Goal: Transaction & Acquisition: Download file/media

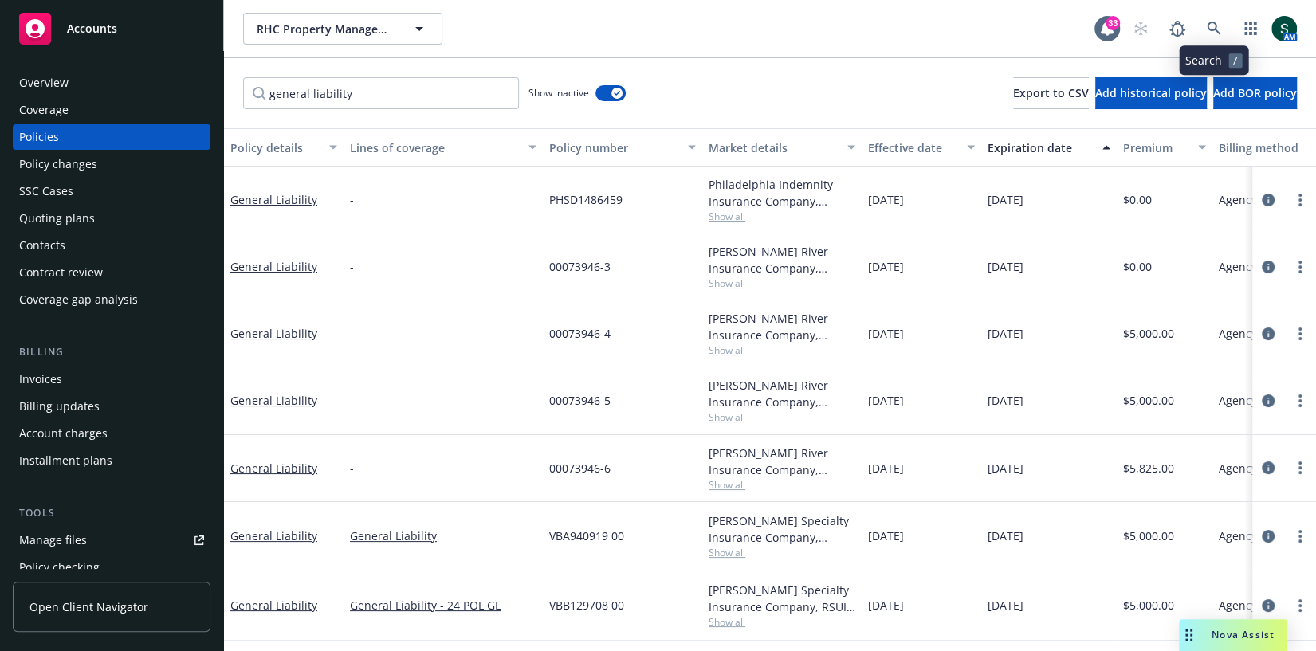
scroll to position [56, 0]
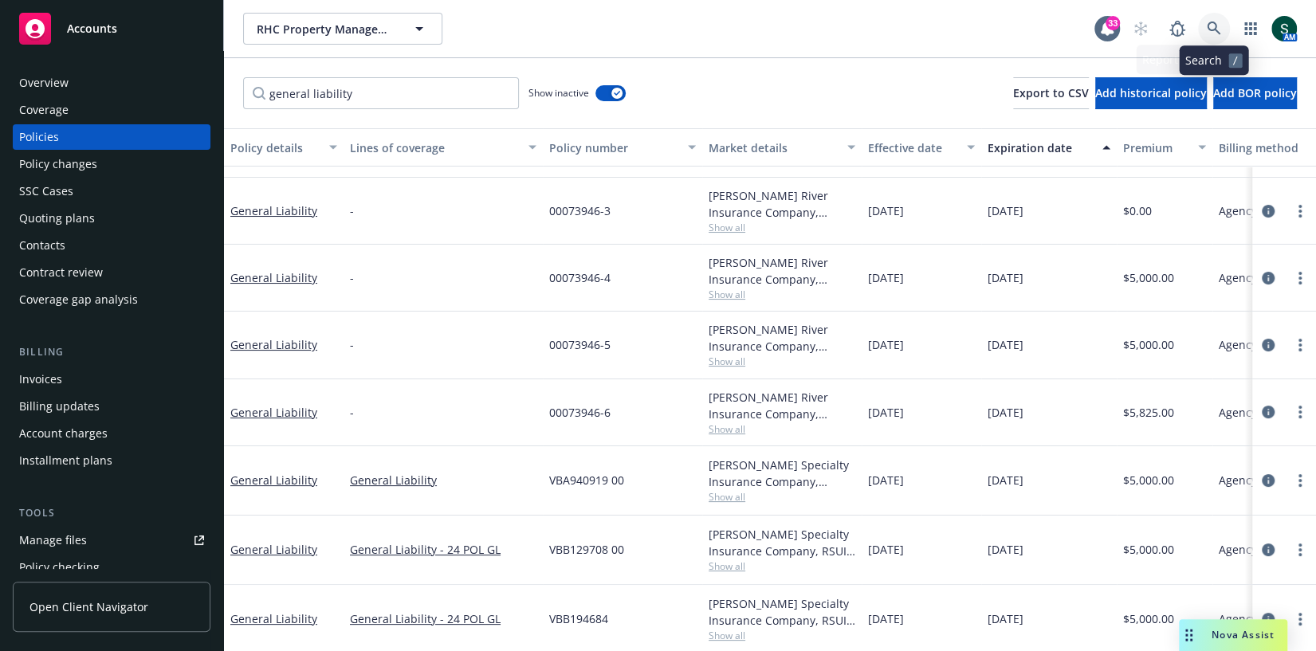
click at [1217, 29] on icon at bounding box center [1214, 29] width 14 height 14
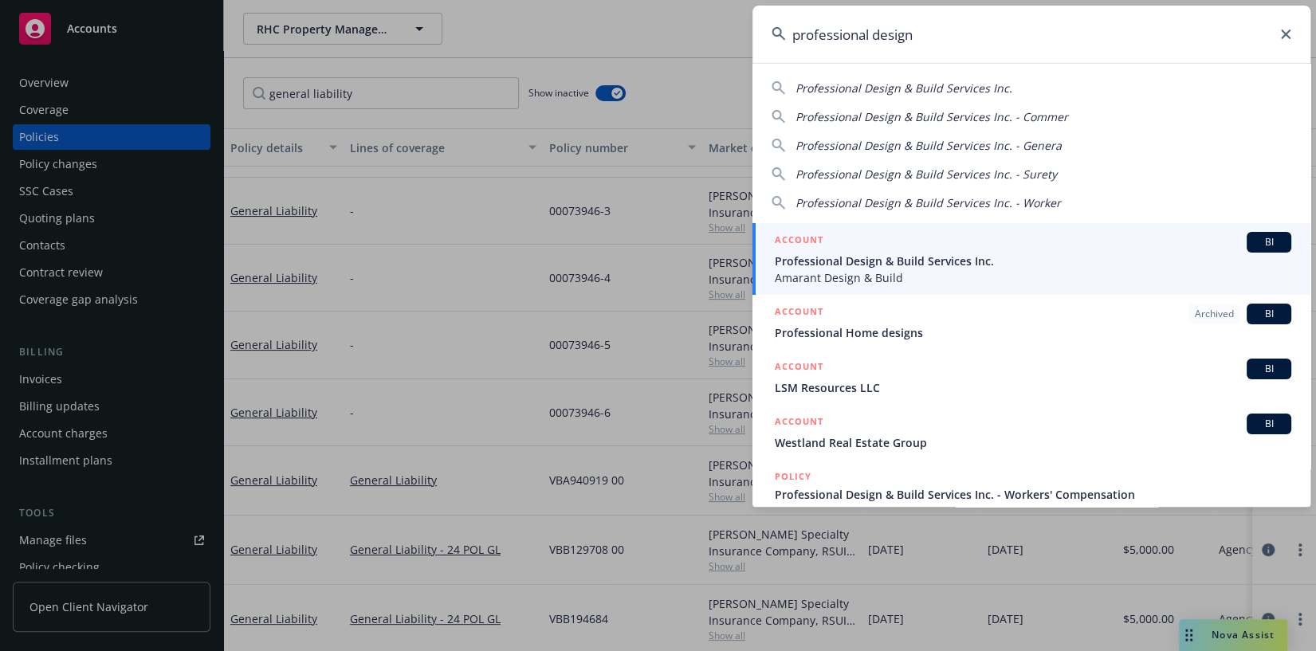
type input "professional design"
click at [904, 268] on span "Professional Design & Build Services Inc." at bounding box center [1033, 261] width 517 height 17
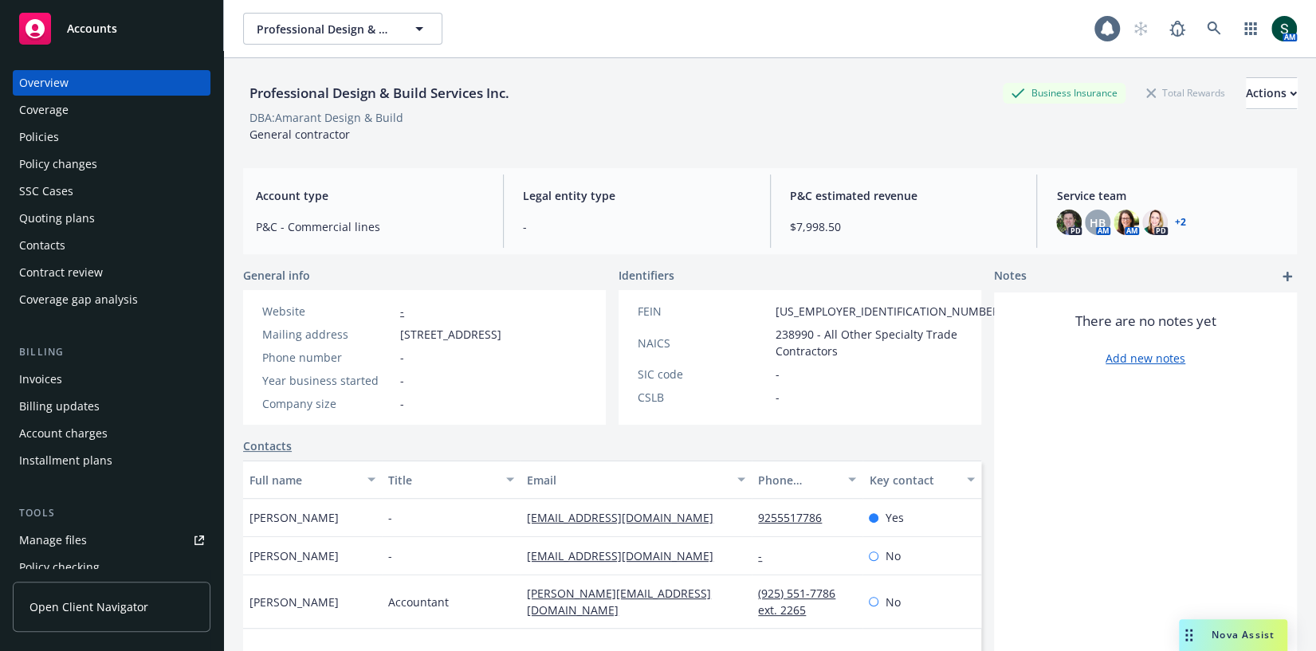
click at [83, 140] on div "Policies" at bounding box center [111, 137] width 185 height 26
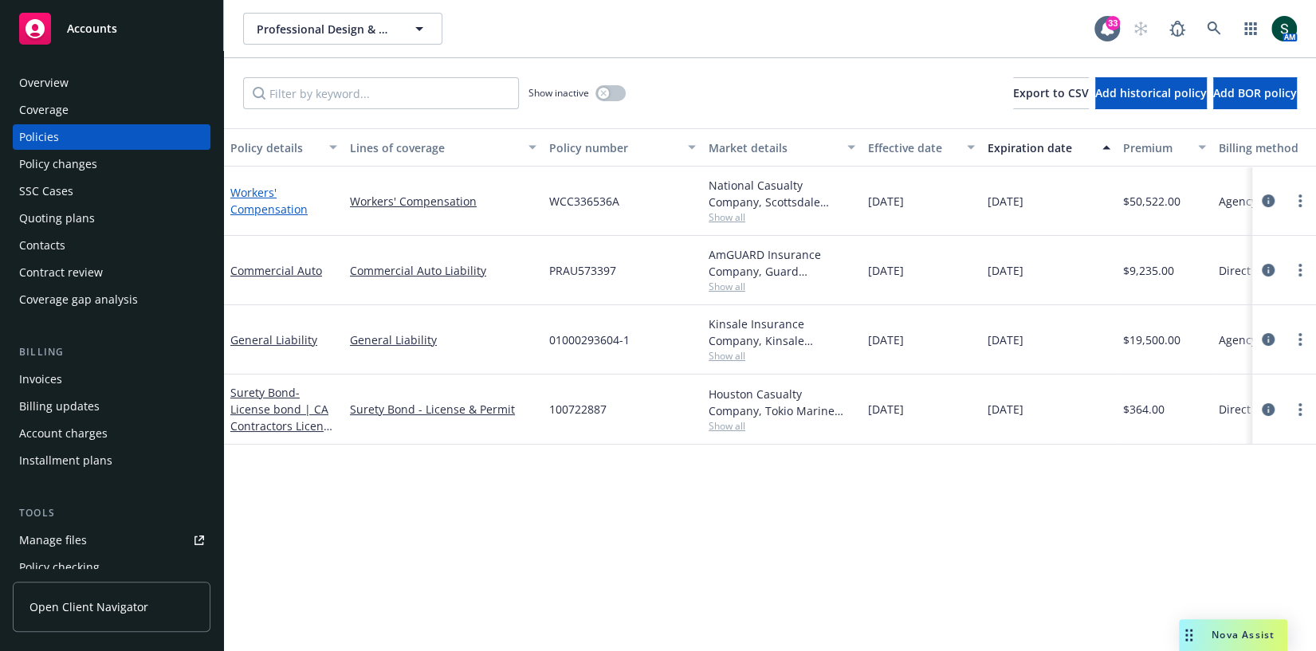
click at [268, 207] on link "Workers' Compensation" at bounding box center [268, 201] width 77 height 32
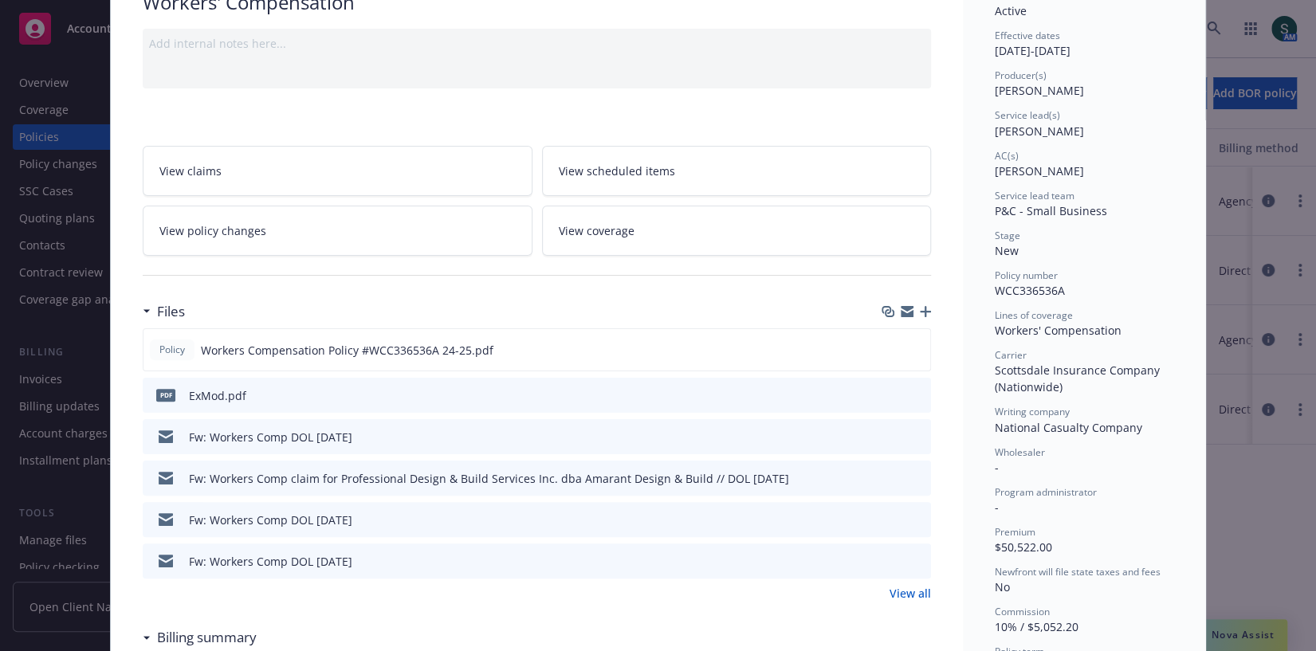
scroll to position [163, 0]
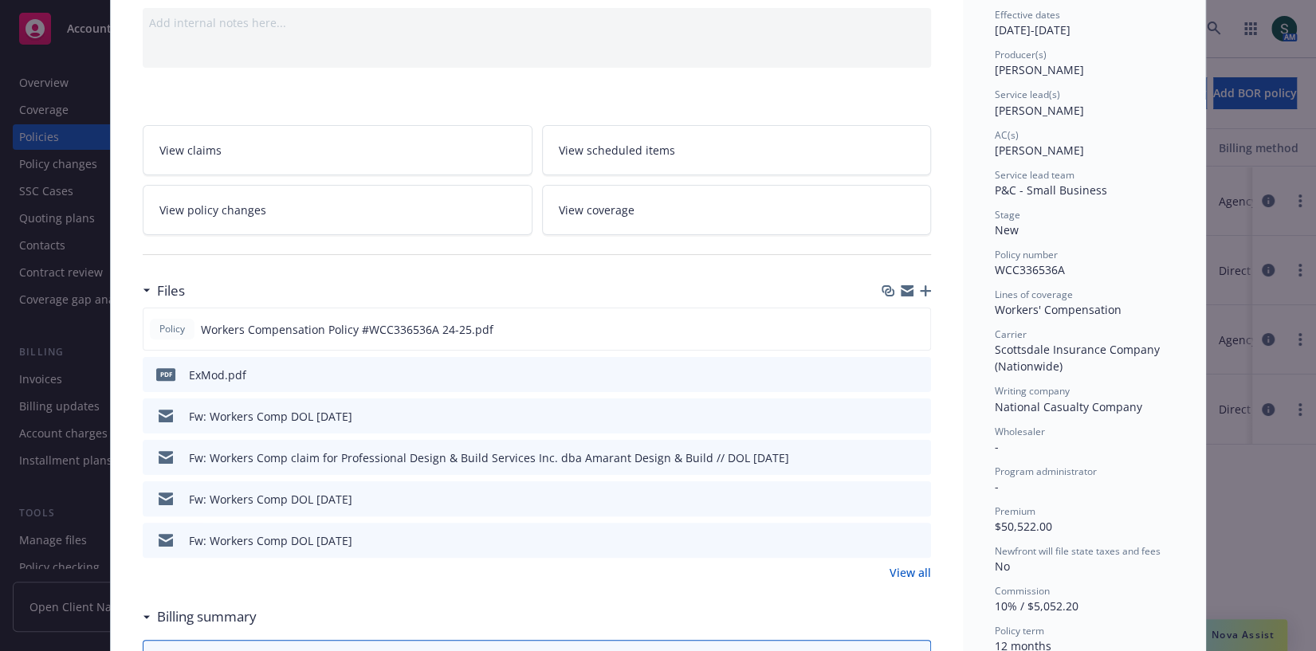
click at [914, 565] on link "View all" at bounding box center [910, 572] width 41 height 17
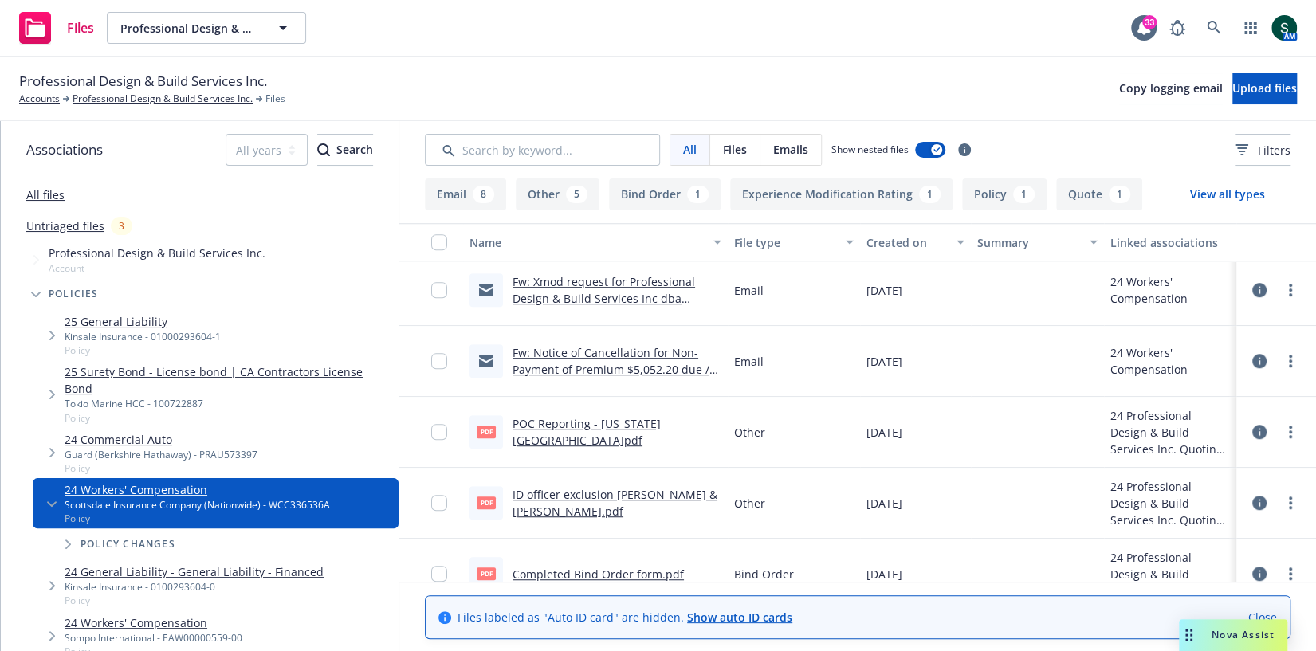
scroll to position [671, 0]
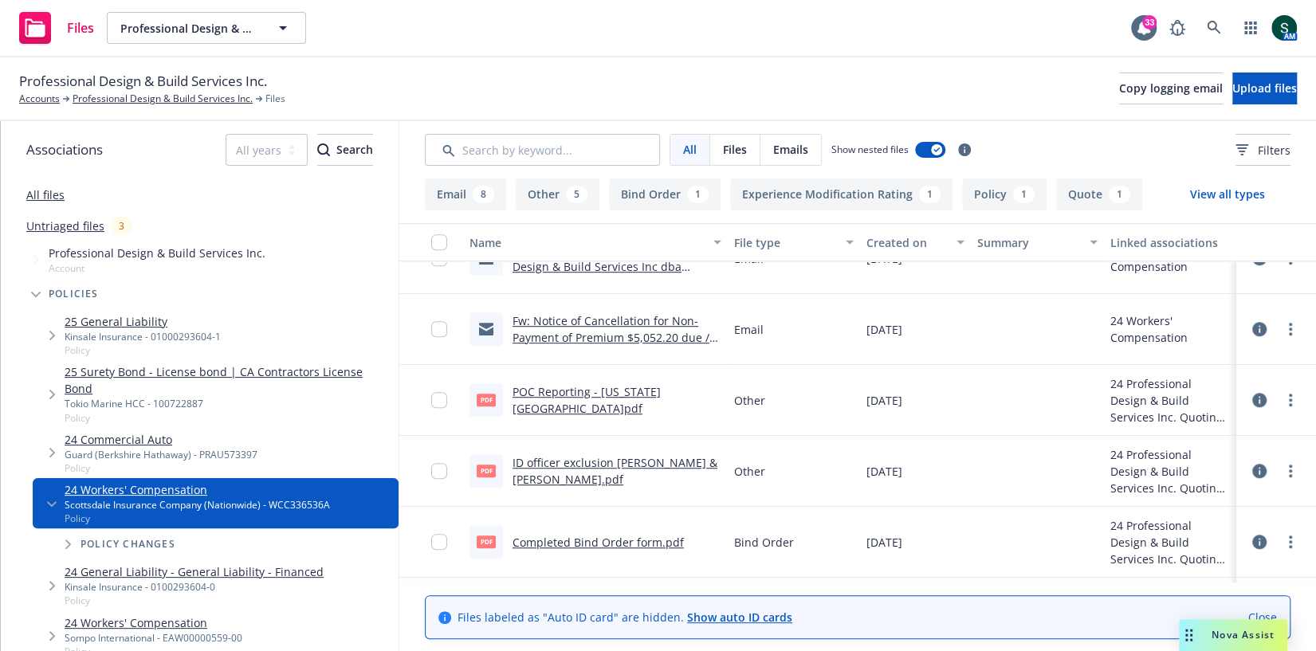
click at [69, 540] on icon "Tree Example" at bounding box center [68, 545] width 6 height 10
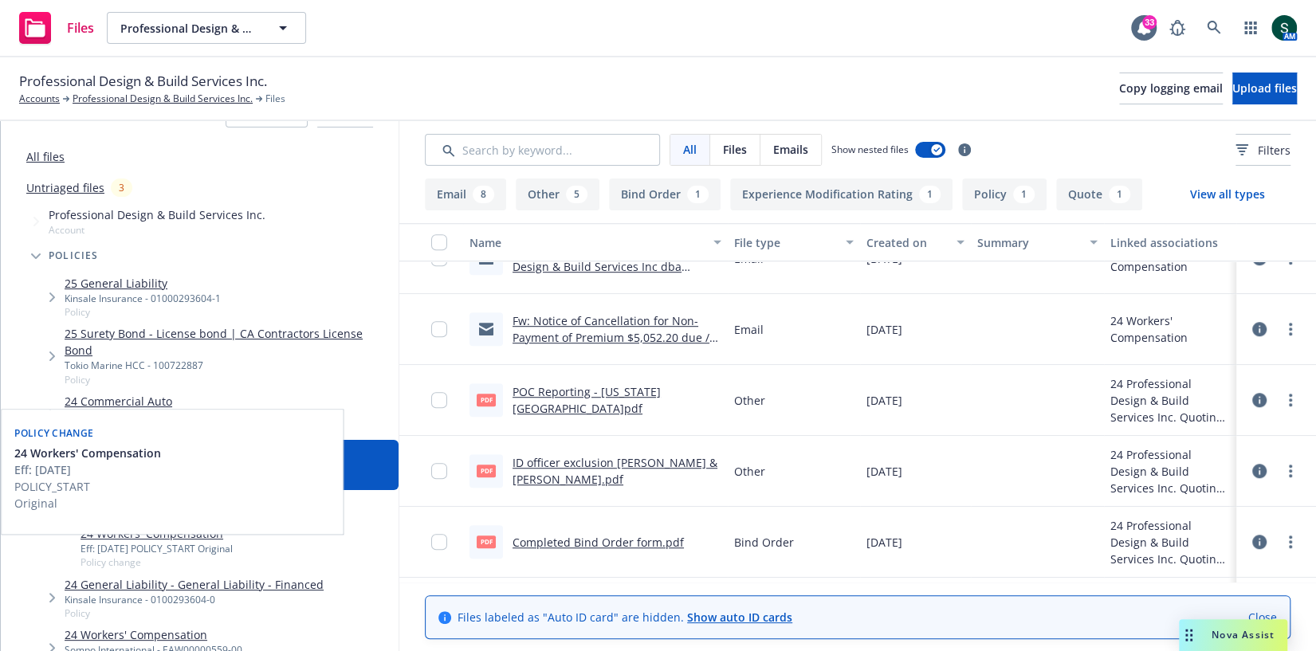
click at [195, 525] on link "24 Workers' Compensation" at bounding box center [157, 533] width 152 height 17
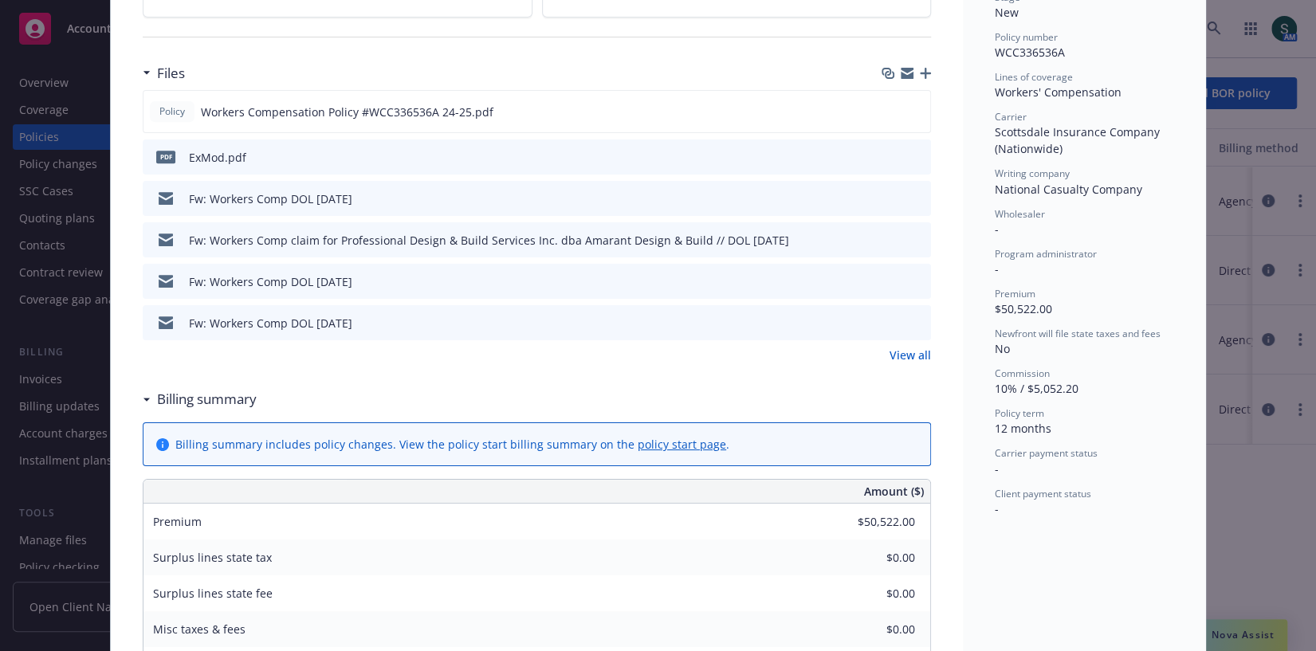
scroll to position [281, 0]
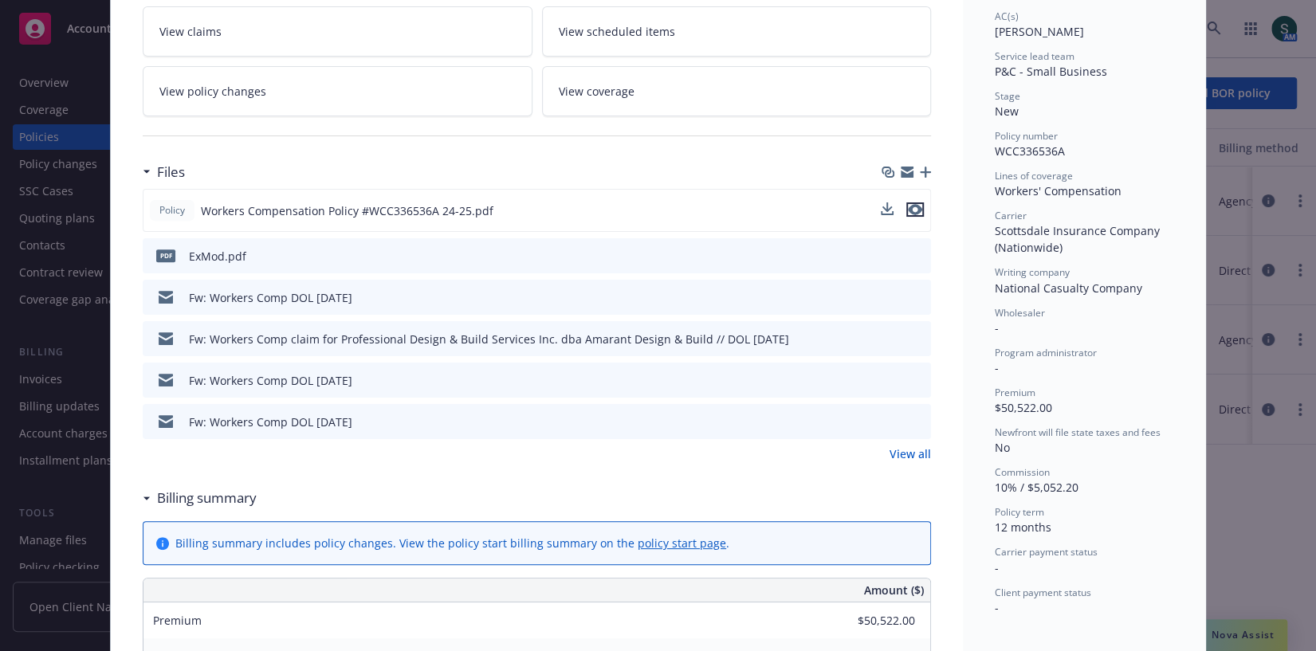
click at [921, 204] on icon "preview file" at bounding box center [915, 209] width 14 height 11
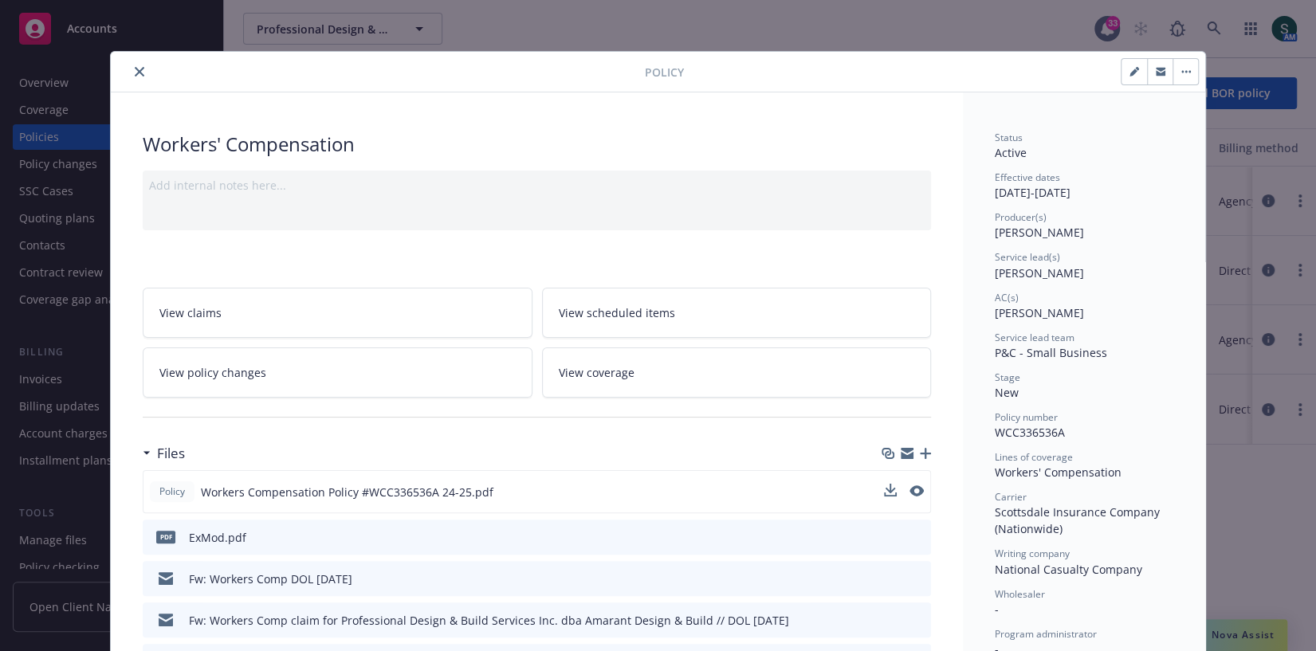
scroll to position [227, 0]
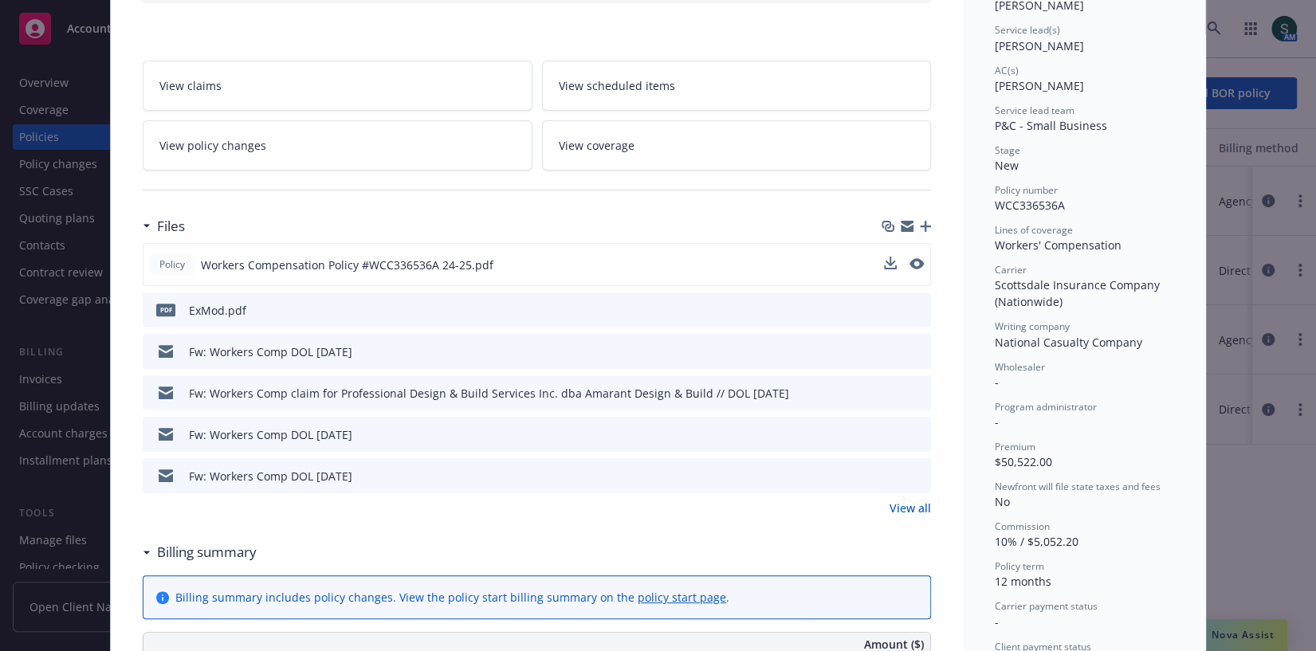
click at [911, 504] on link "View all" at bounding box center [910, 508] width 41 height 17
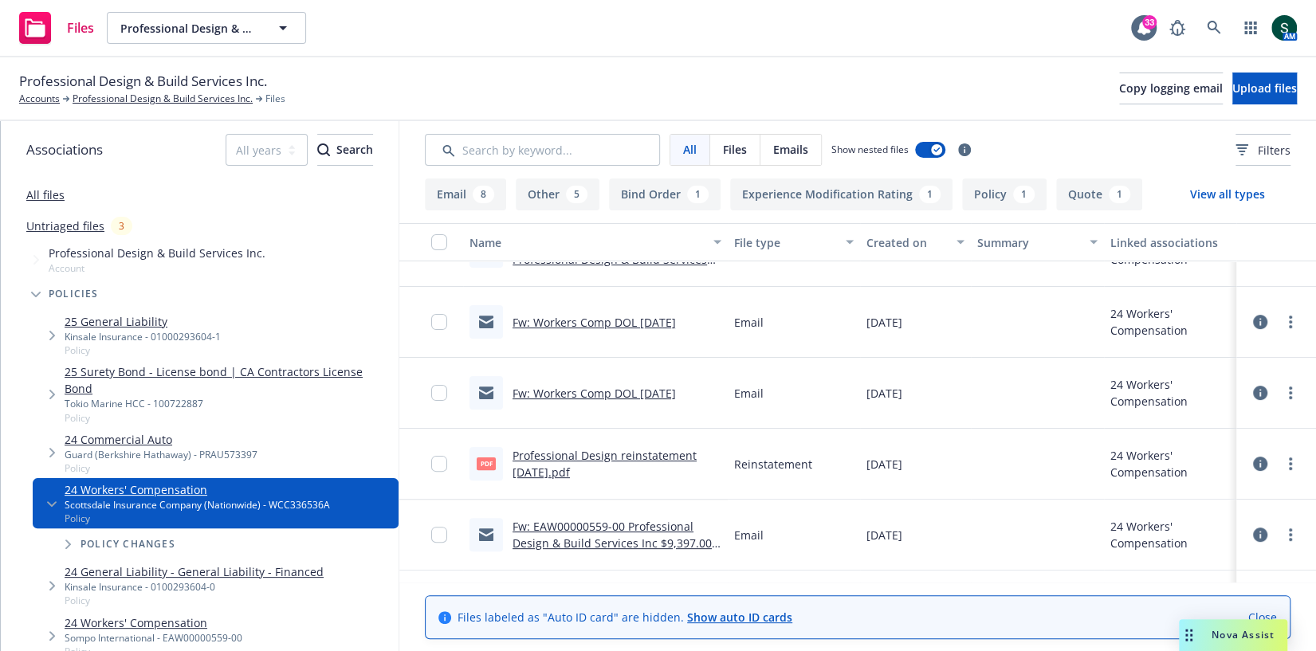
scroll to position [311, 0]
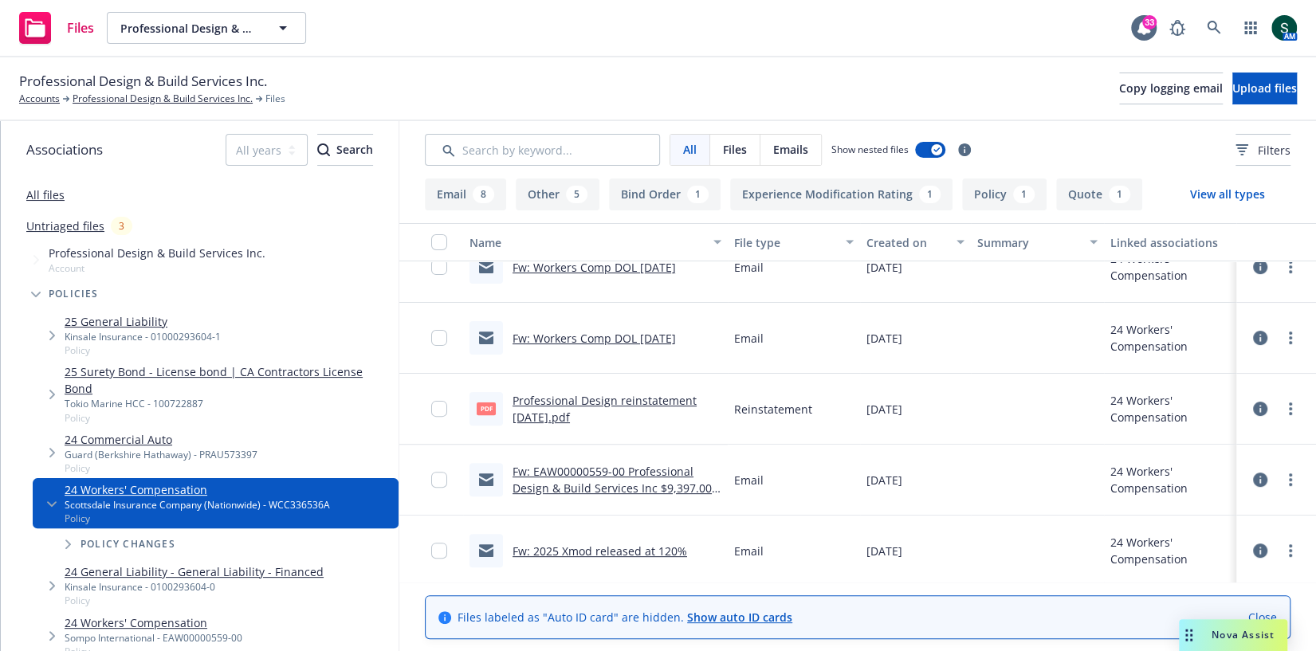
click at [597, 472] on link "Fw: EAW00000559-00 Professional Design & Build Services Inc $9,397.00 Refund - …" at bounding box center [612, 488] width 199 height 49
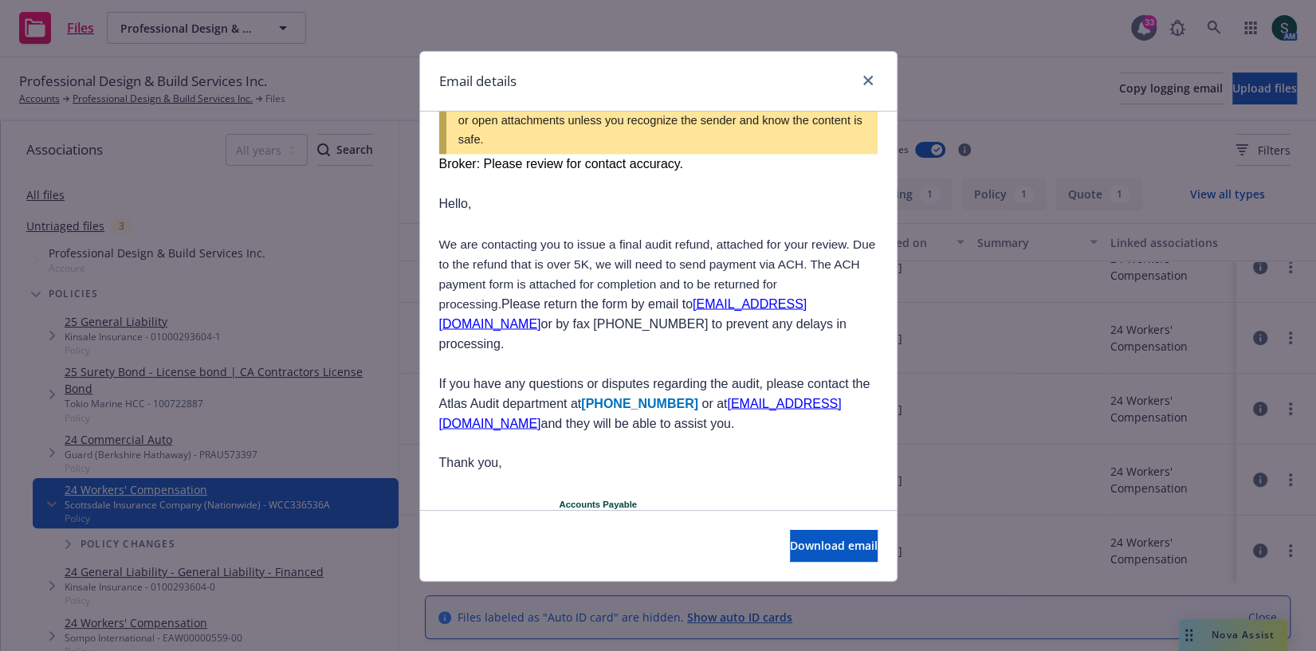
scroll to position [2076, 0]
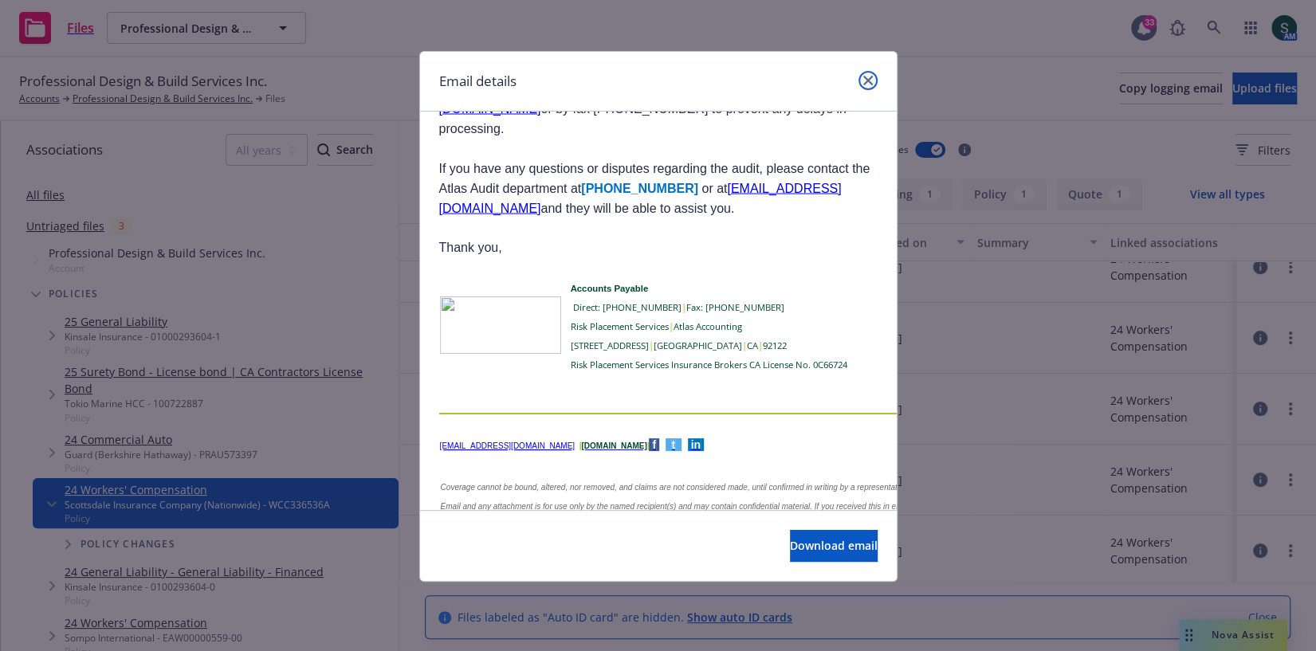
click at [867, 81] on icon "close" at bounding box center [868, 81] width 10 height 10
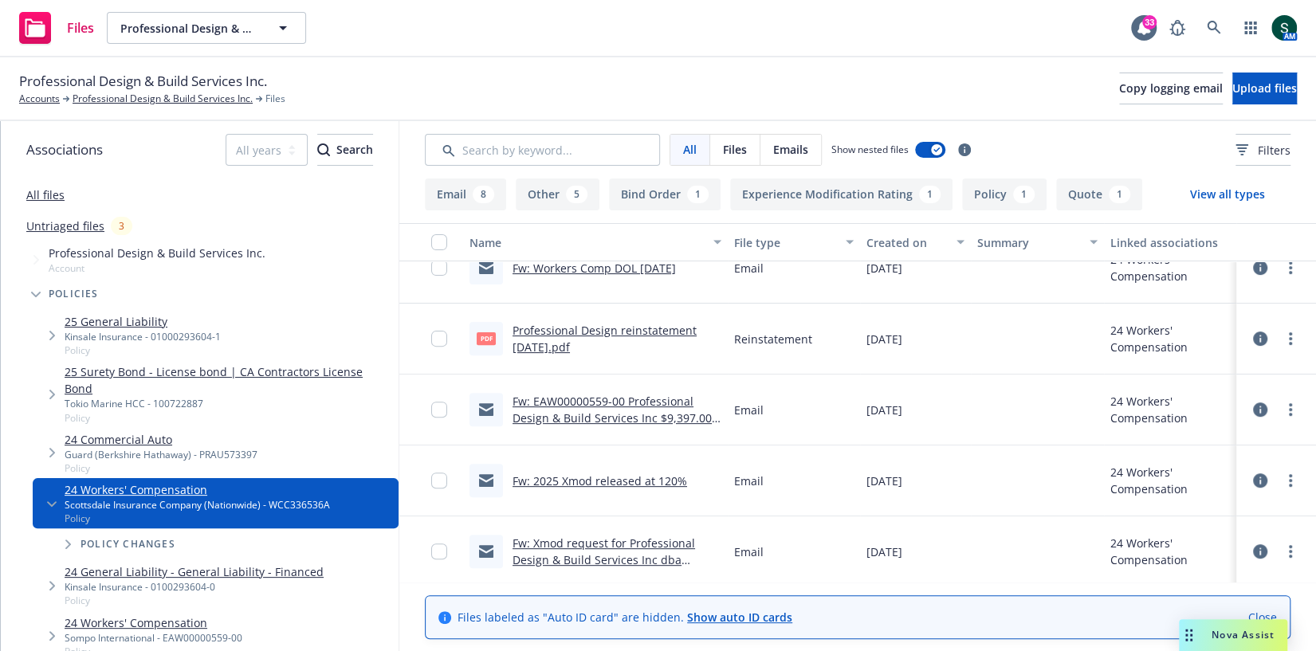
scroll to position [381, 0]
click at [599, 473] on link "Fw: 2025 Xmod released at 120%" at bounding box center [600, 480] width 175 height 15
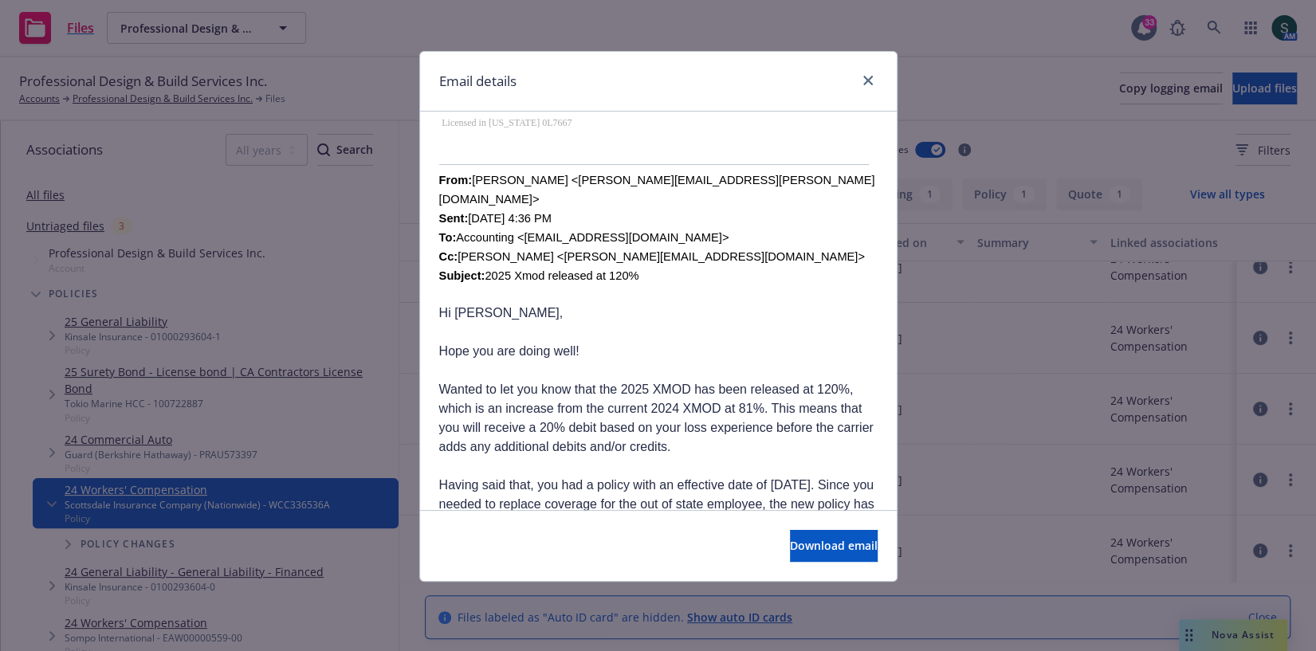
scroll to position [466, 0]
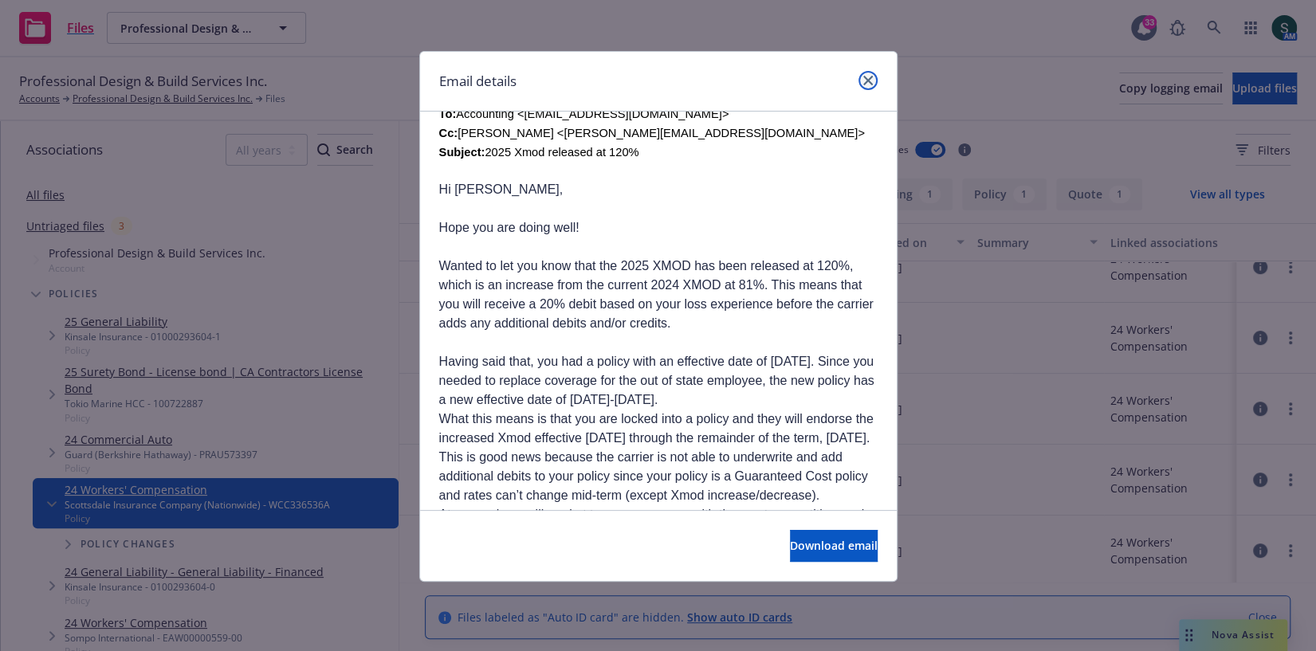
click at [875, 74] on link "close" at bounding box center [868, 80] width 19 height 19
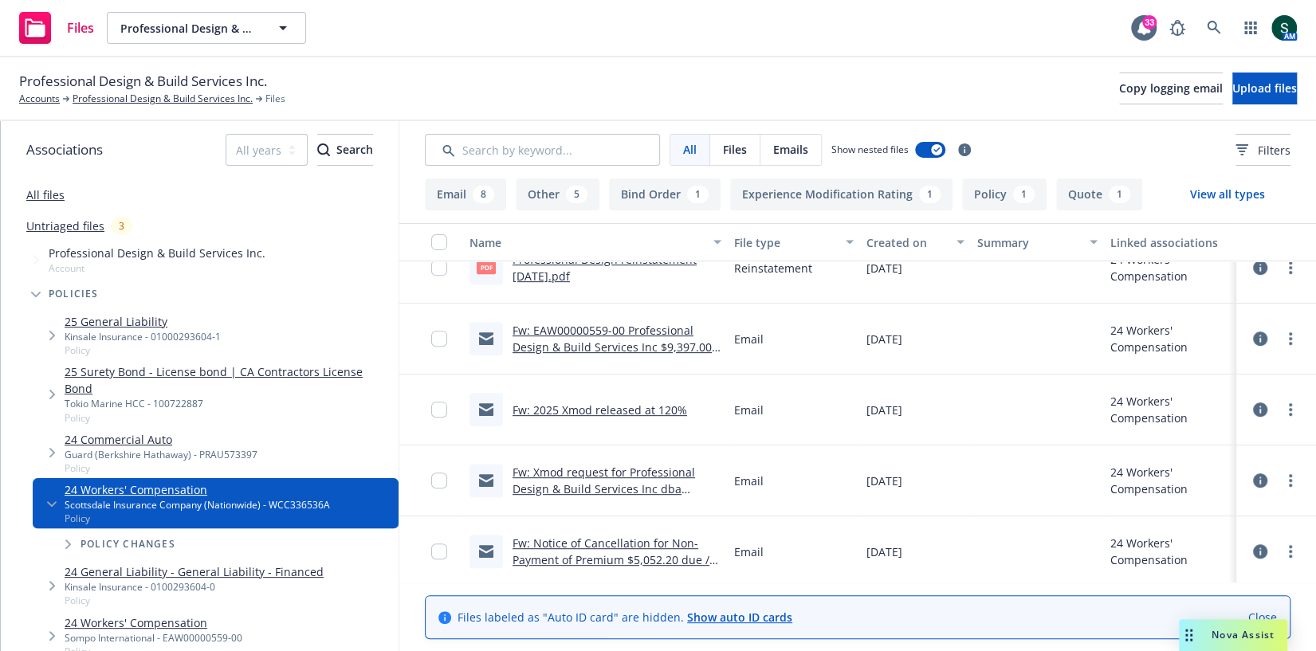
scroll to position [459, 0]
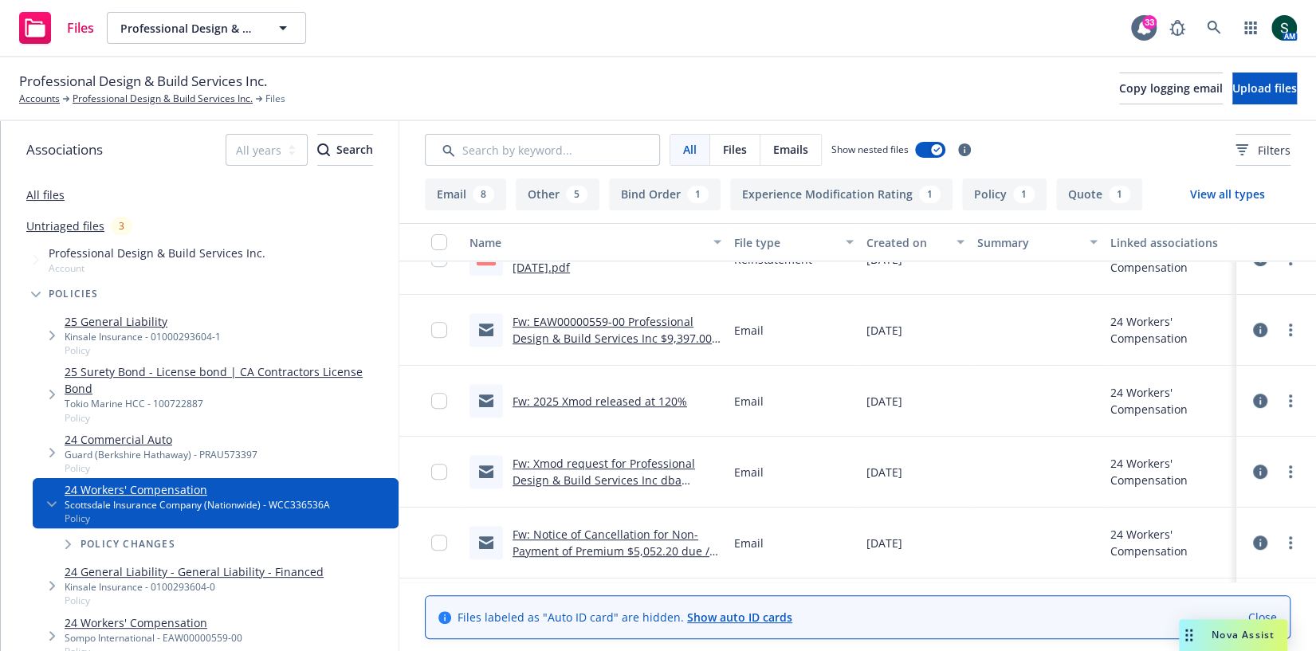
click at [633, 474] on link "Fw: Xmod request for Professional Design & Build Services Inc dba Amarant Desig…" at bounding box center [604, 480] width 183 height 49
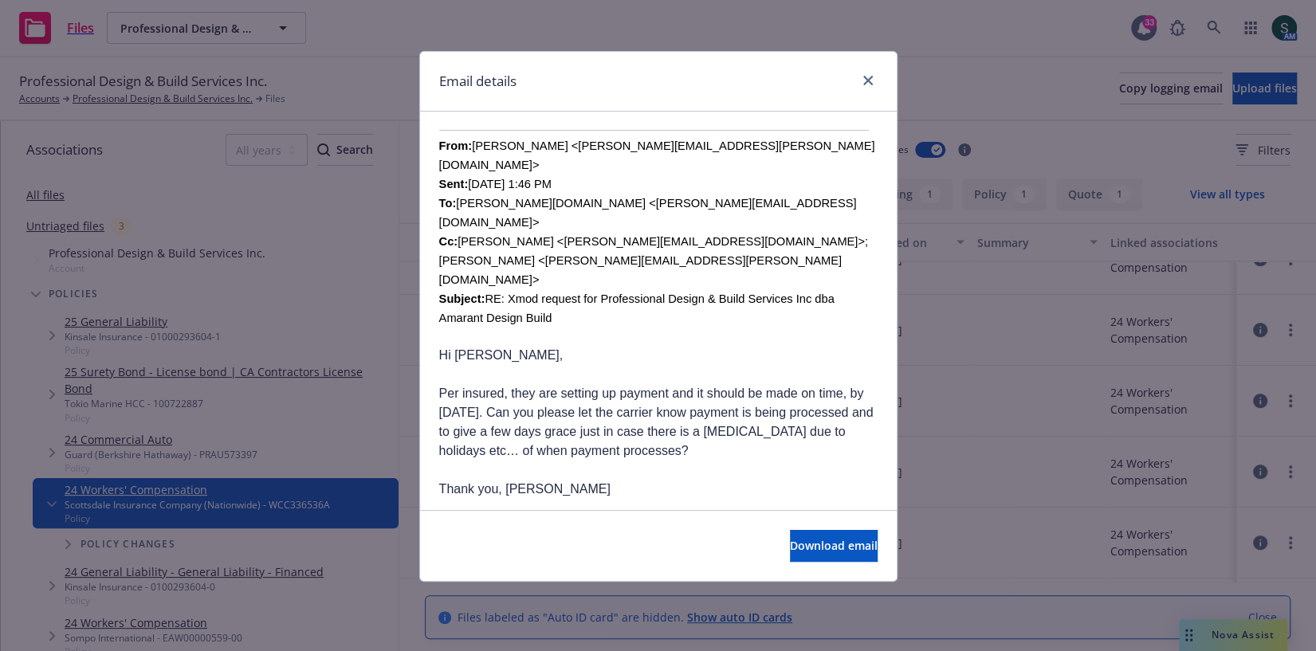
scroll to position [372, 0]
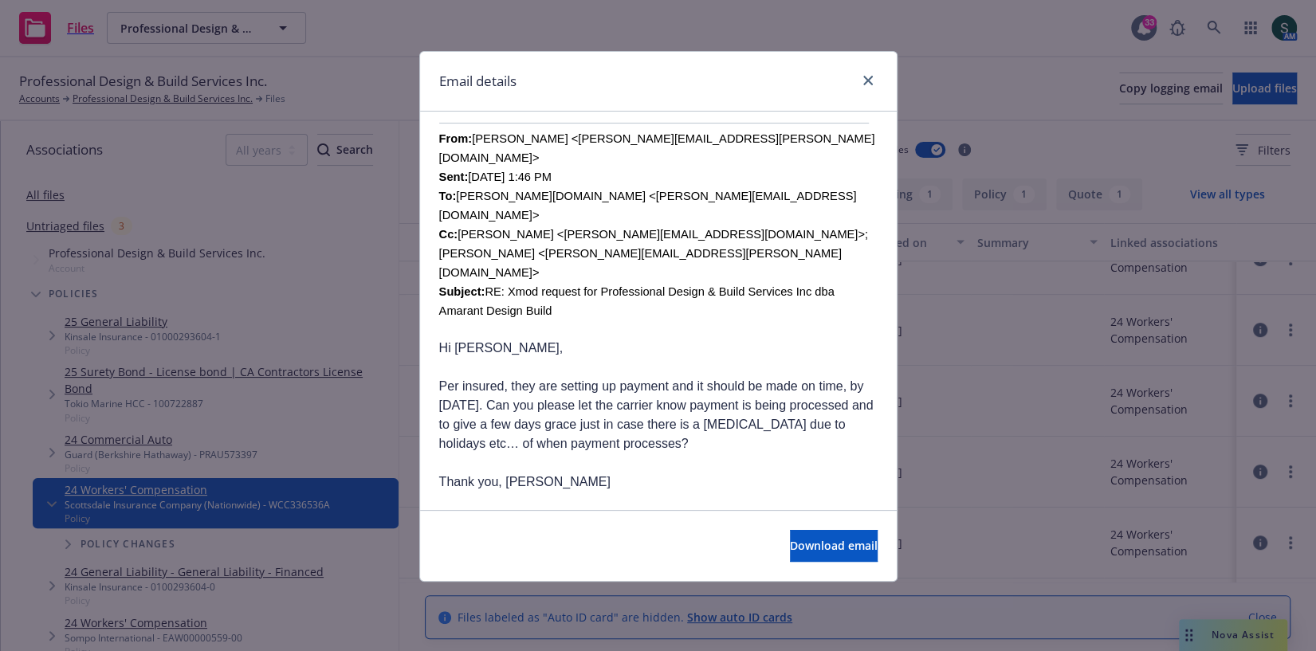
click at [865, 92] on div "Email details" at bounding box center [658, 82] width 477 height 60
click at [864, 84] on icon "close" at bounding box center [868, 81] width 10 height 10
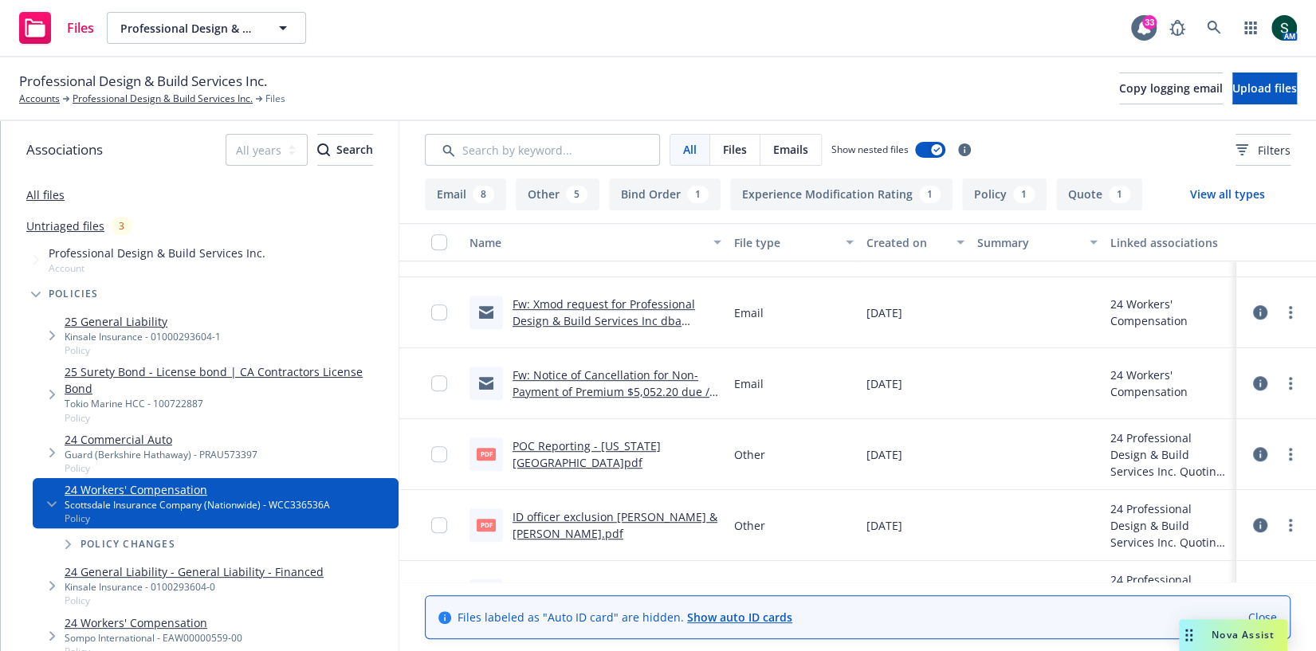
scroll to position [706, 0]
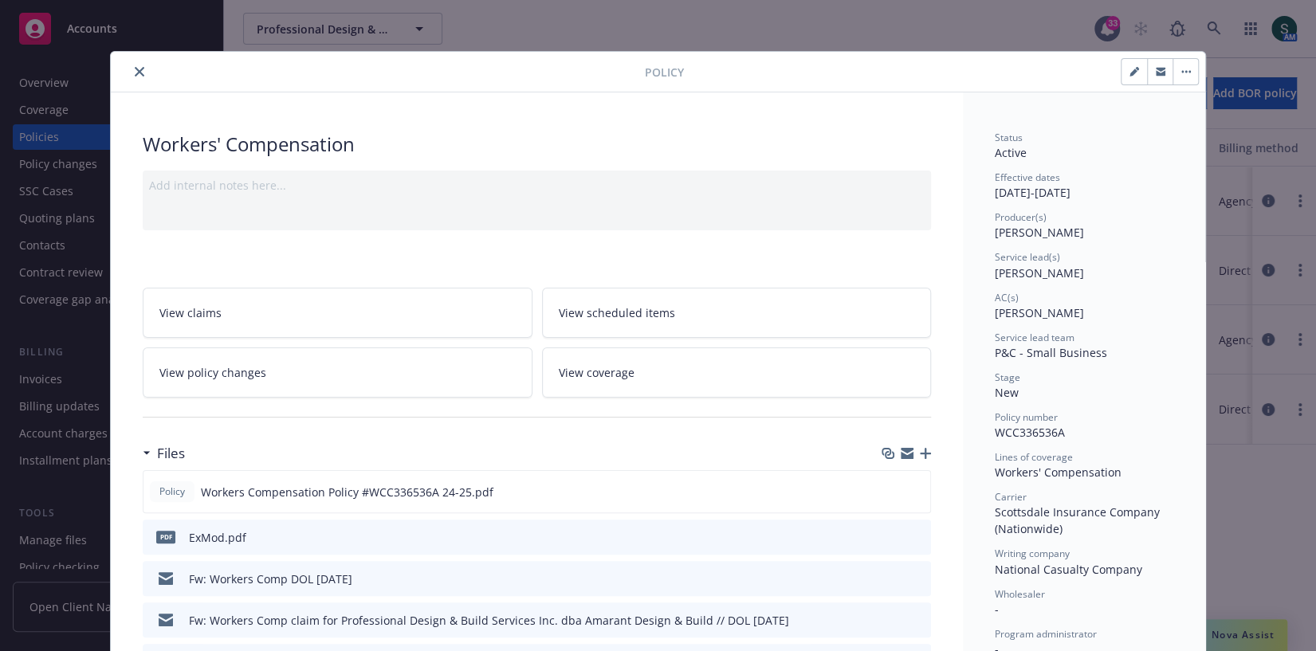
click at [1022, 426] on span "WCC336536A" at bounding box center [1030, 432] width 70 height 15
copy span "WCC336536A"
click at [135, 71] on icon "close" at bounding box center [140, 72] width 10 height 10
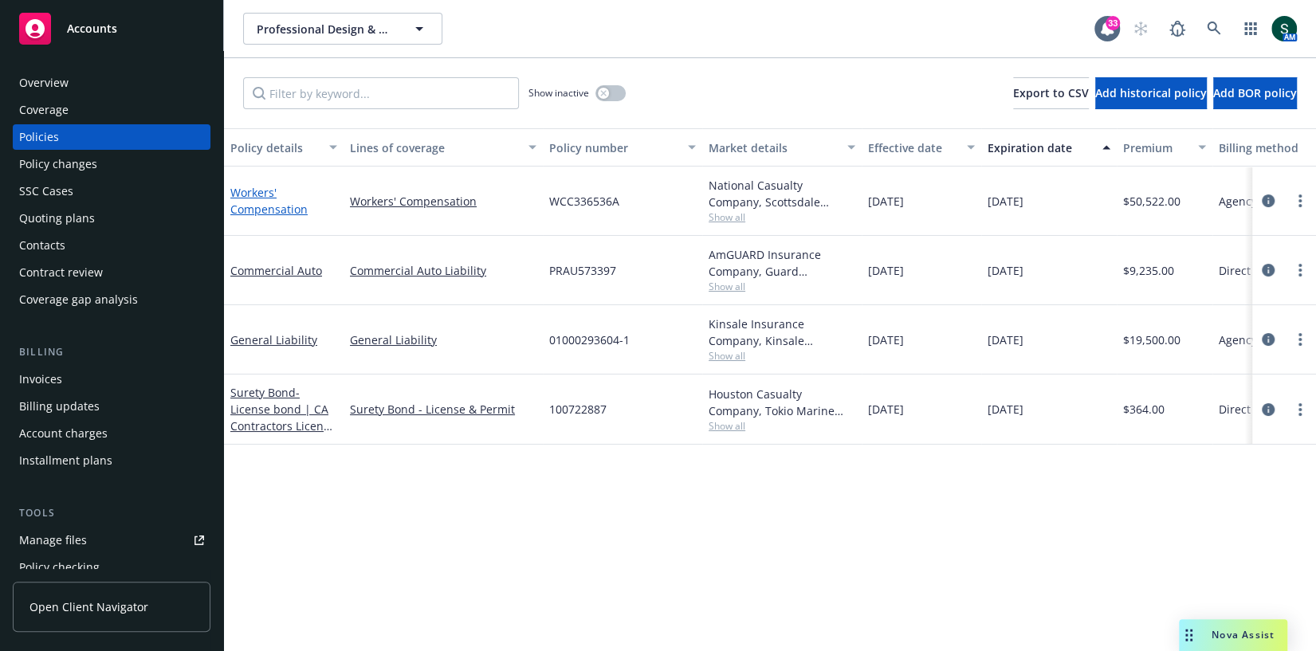
click at [257, 191] on link "Workers' Compensation" at bounding box center [268, 201] width 77 height 32
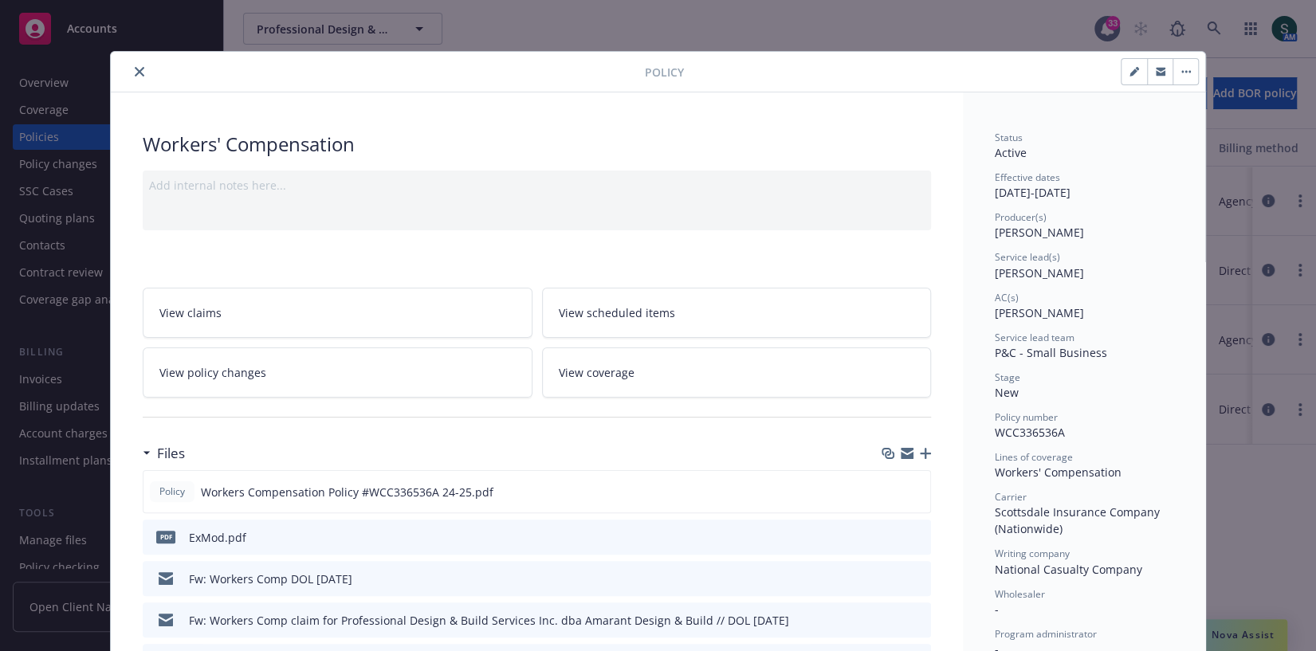
click at [137, 65] on button "close" at bounding box center [139, 71] width 19 height 19
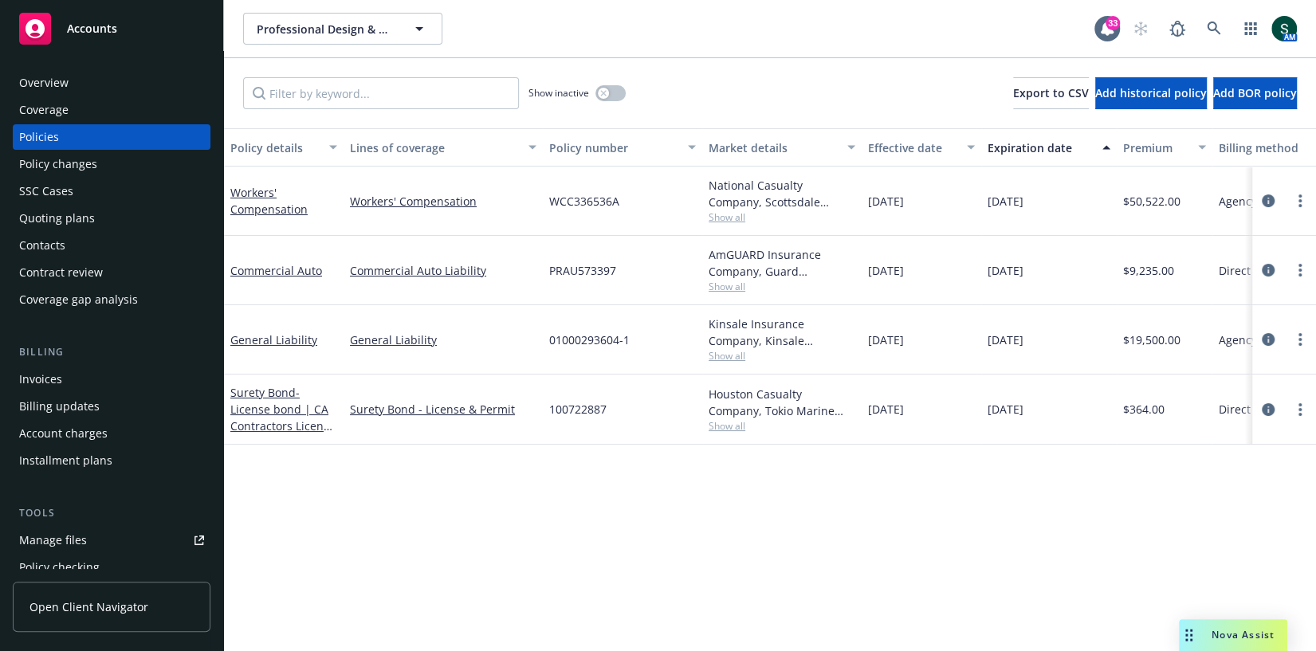
click at [41, 77] on div "Overview" at bounding box center [43, 83] width 49 height 26
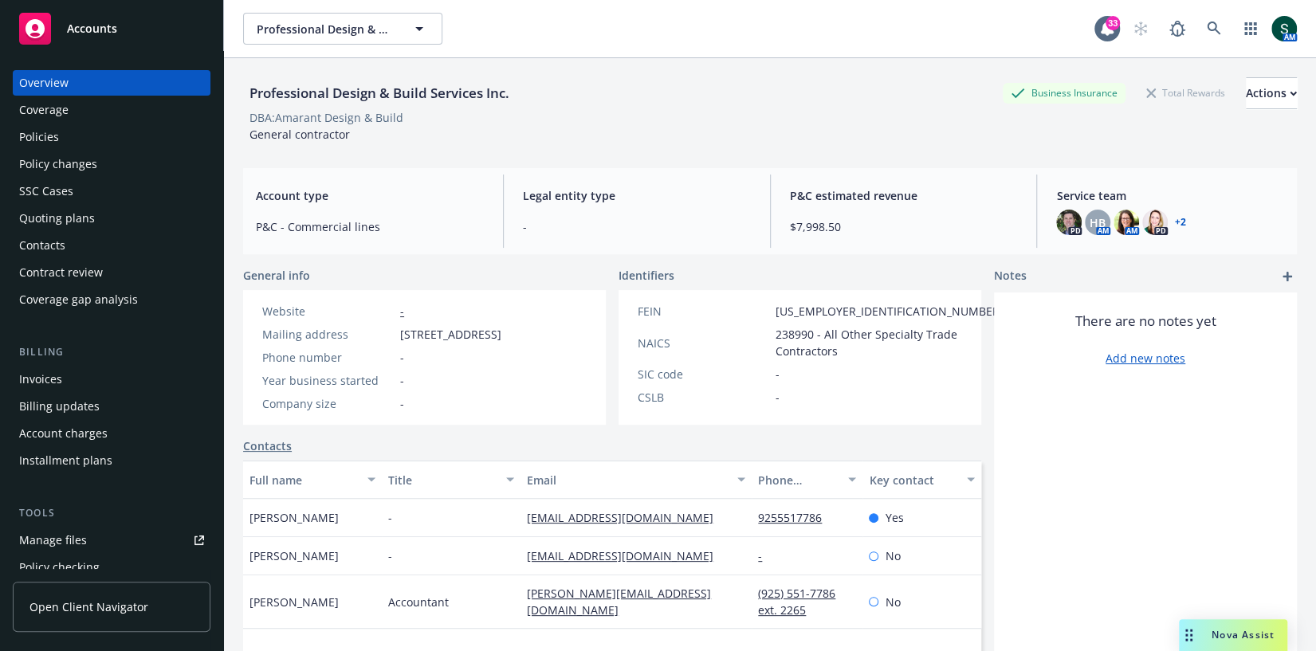
scroll to position [108, 0]
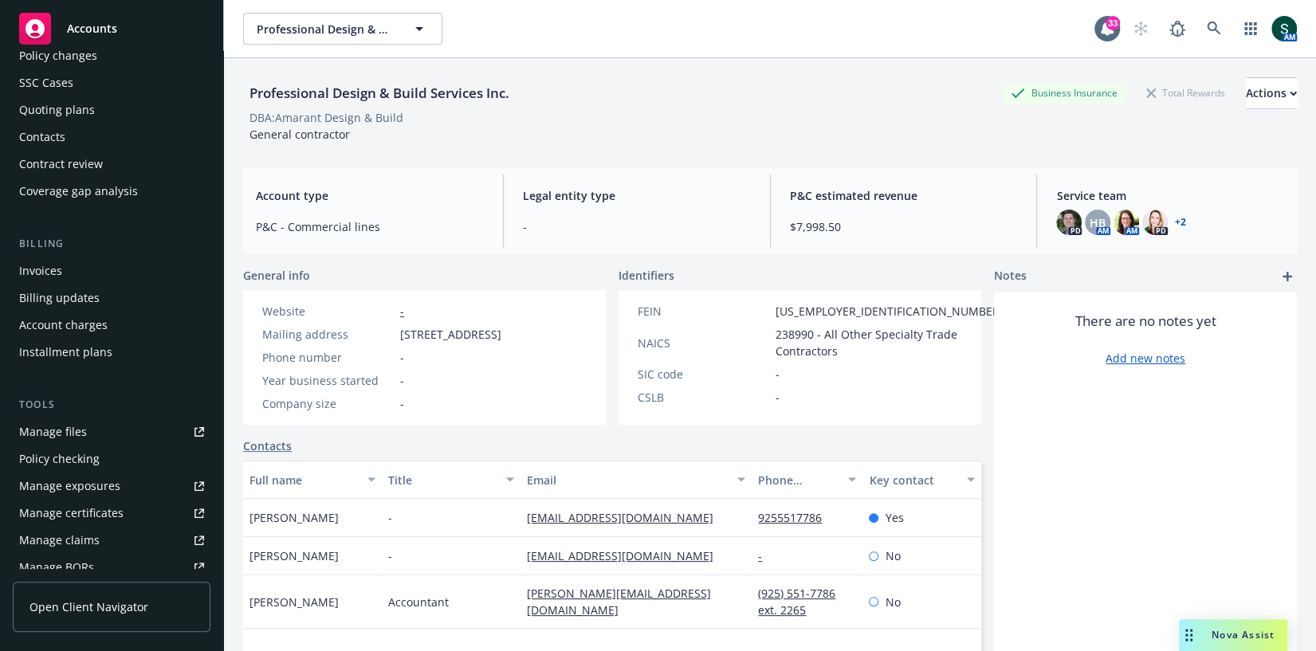
click at [54, 284] on div "Invoices Billing updates Account charges Installment plans" at bounding box center [112, 311] width 198 height 107
click at [48, 265] on div "Invoices" at bounding box center [40, 271] width 43 height 26
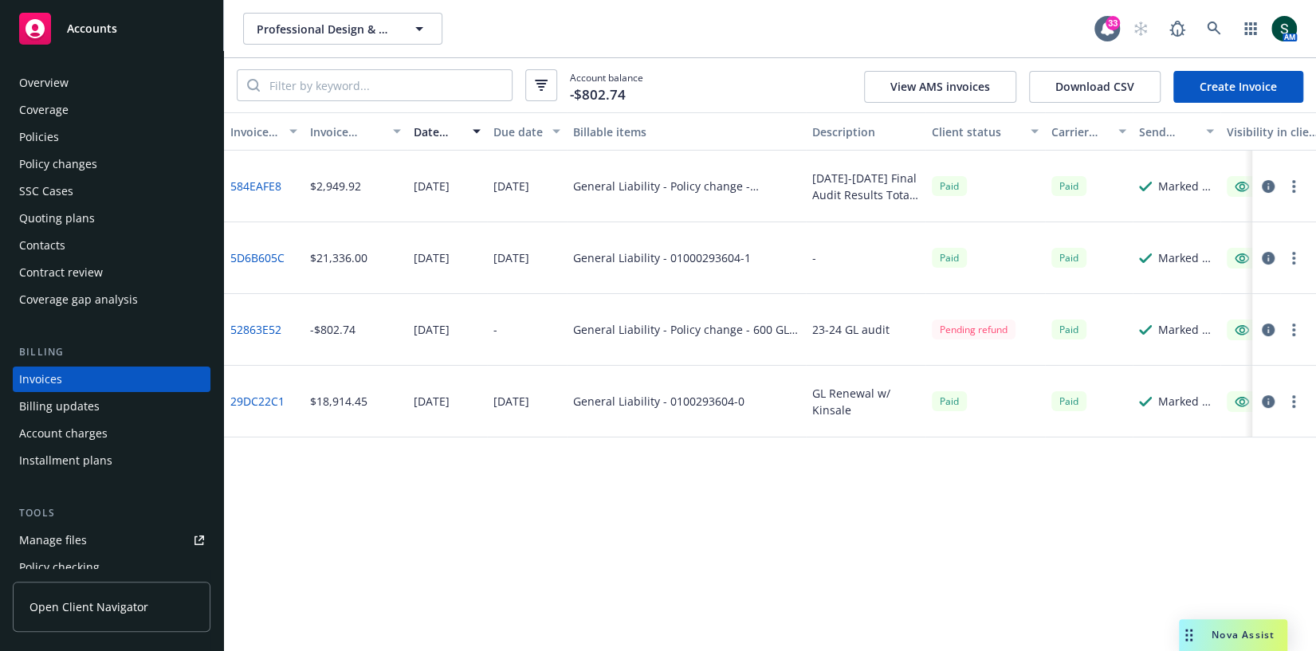
click at [43, 88] on div "Overview" at bounding box center [43, 83] width 49 height 26
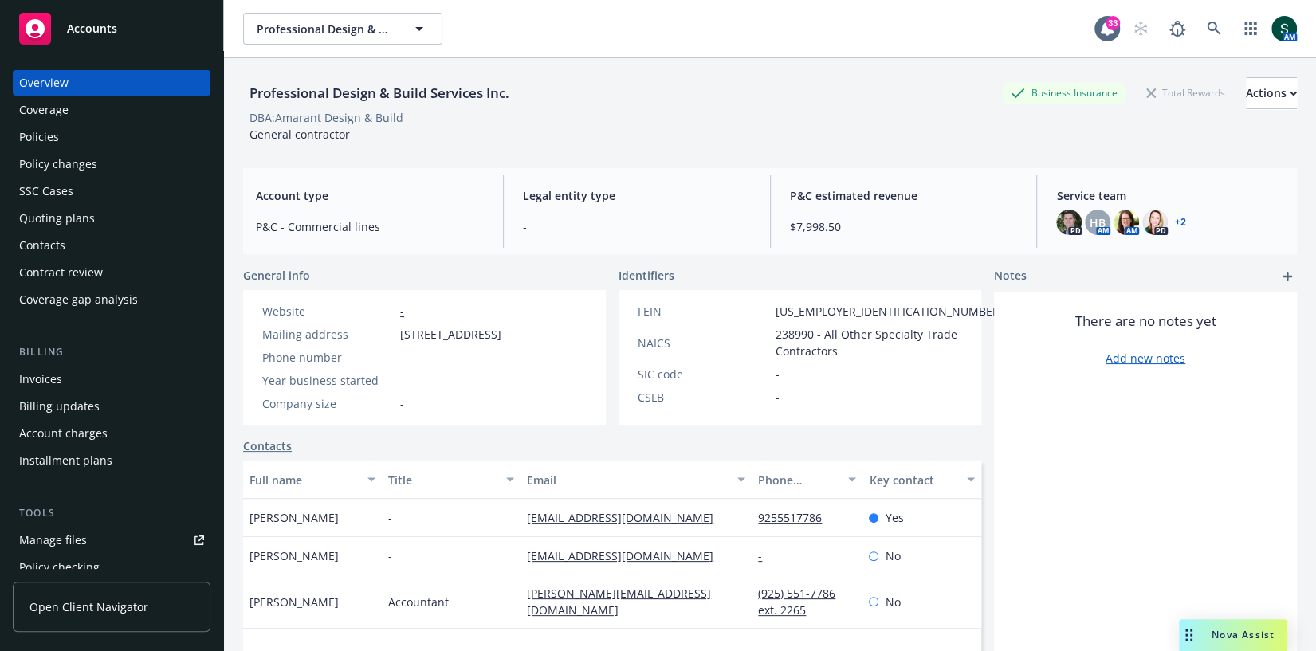
click at [71, 138] on div "Policies" at bounding box center [111, 137] width 185 height 26
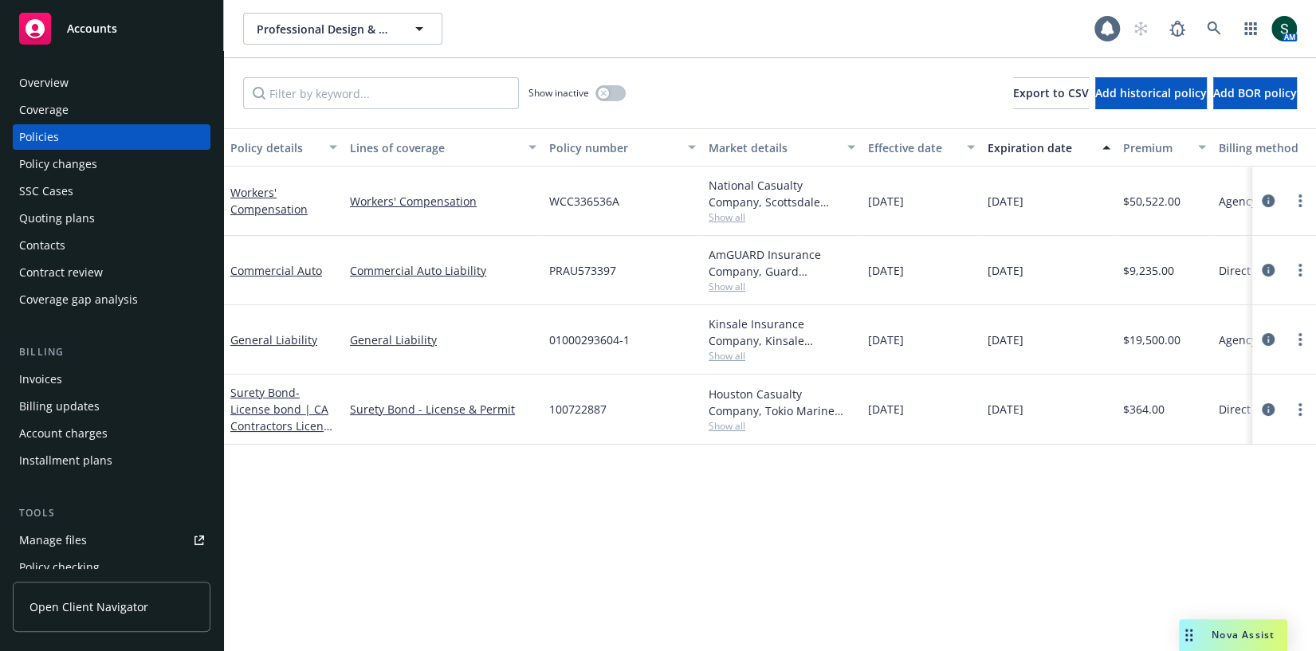
click at [269, 200] on div "Workers' Compensation" at bounding box center [283, 200] width 107 height 33
click at [254, 185] on link "Workers' Compensation" at bounding box center [268, 201] width 77 height 32
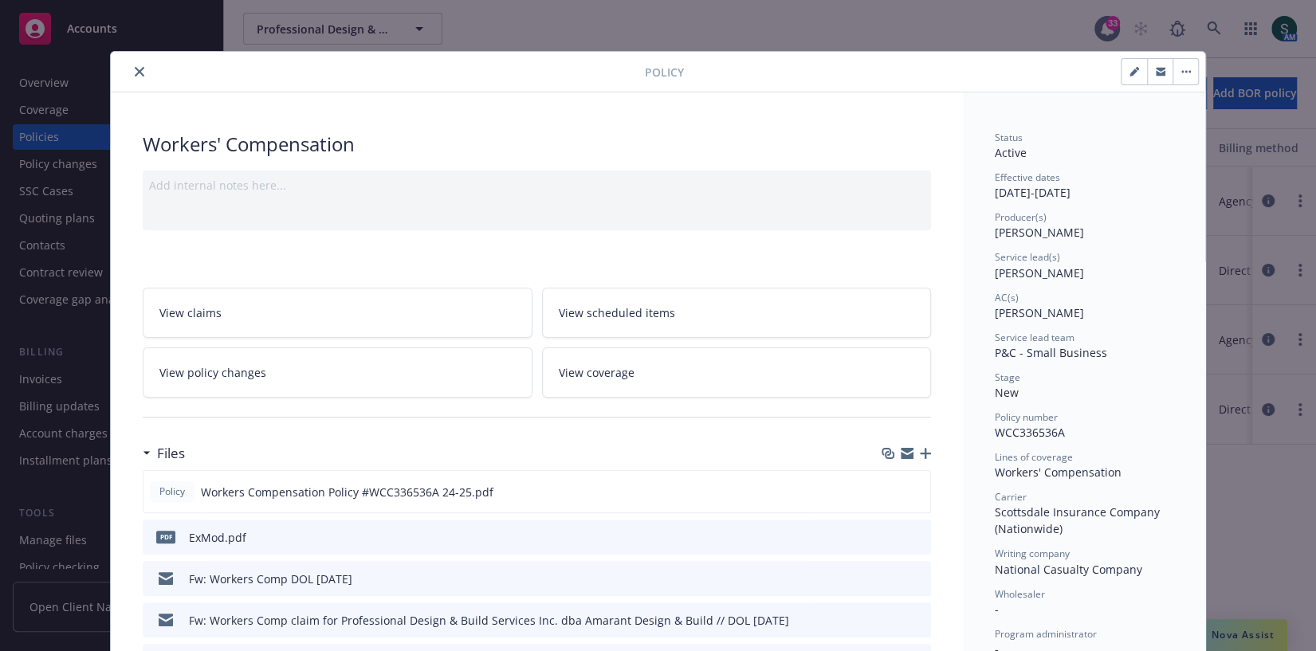
scroll to position [48, 0]
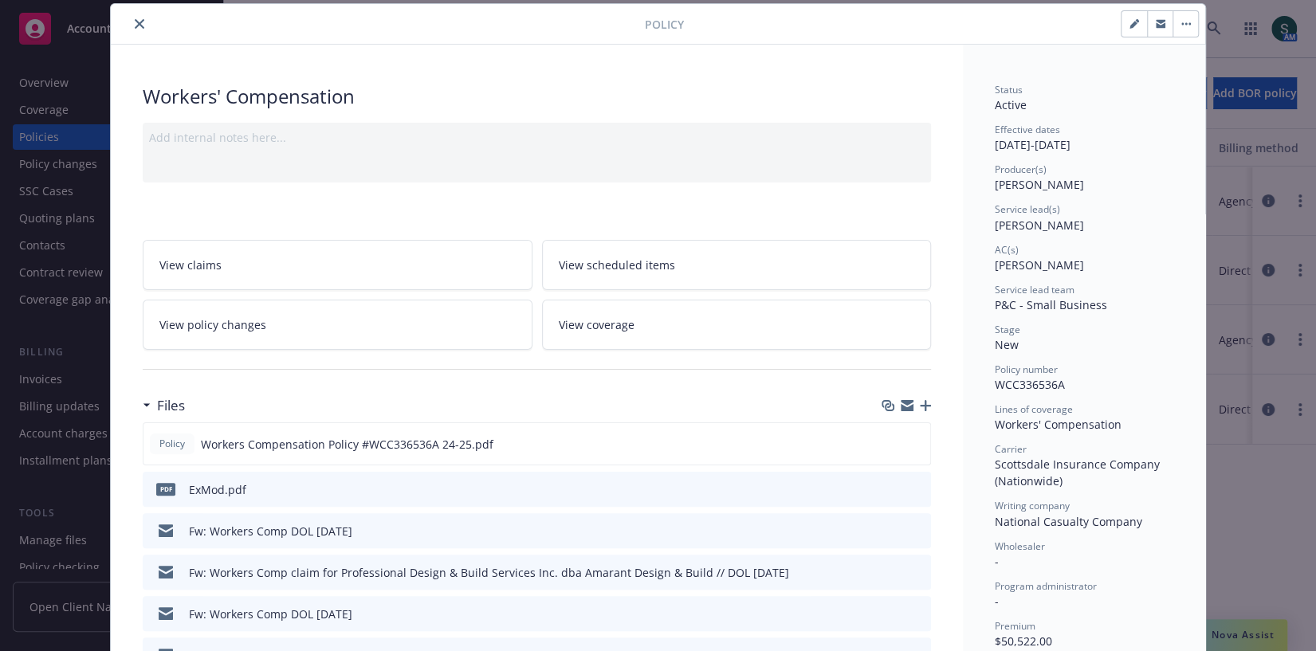
click at [1137, 16] on button "button" at bounding box center [1135, 24] width 26 height 26
select select "NEW"
select select "12"
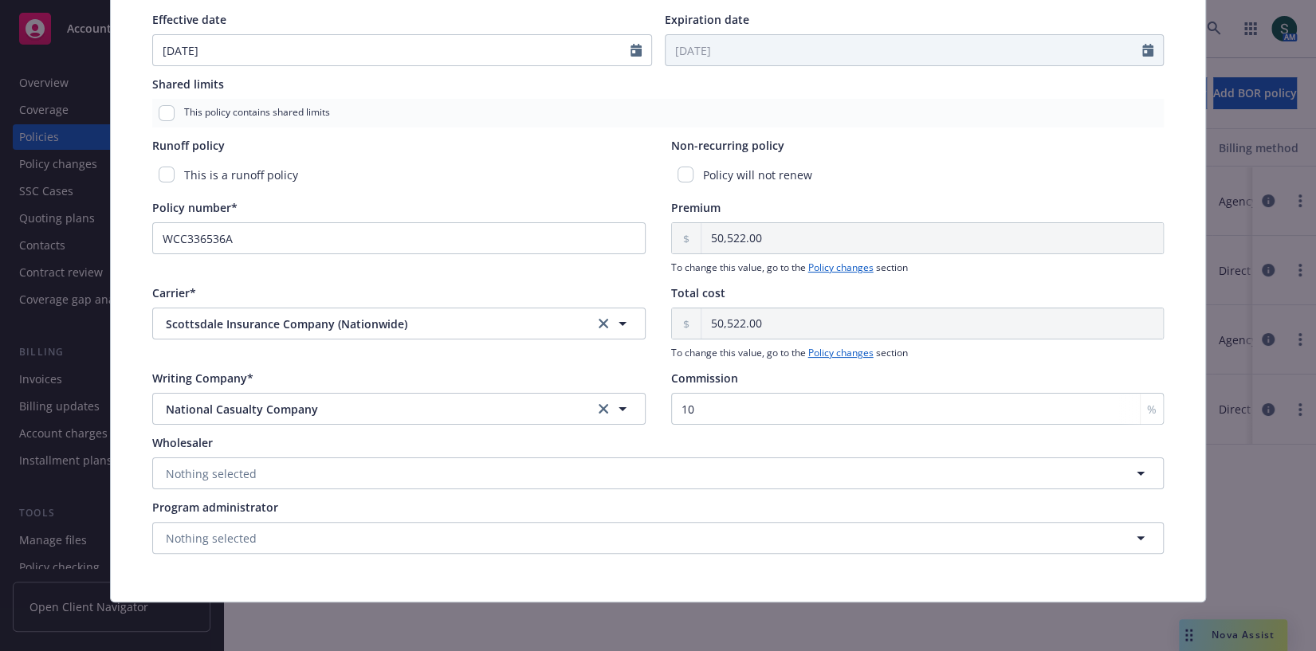
scroll to position [0, 0]
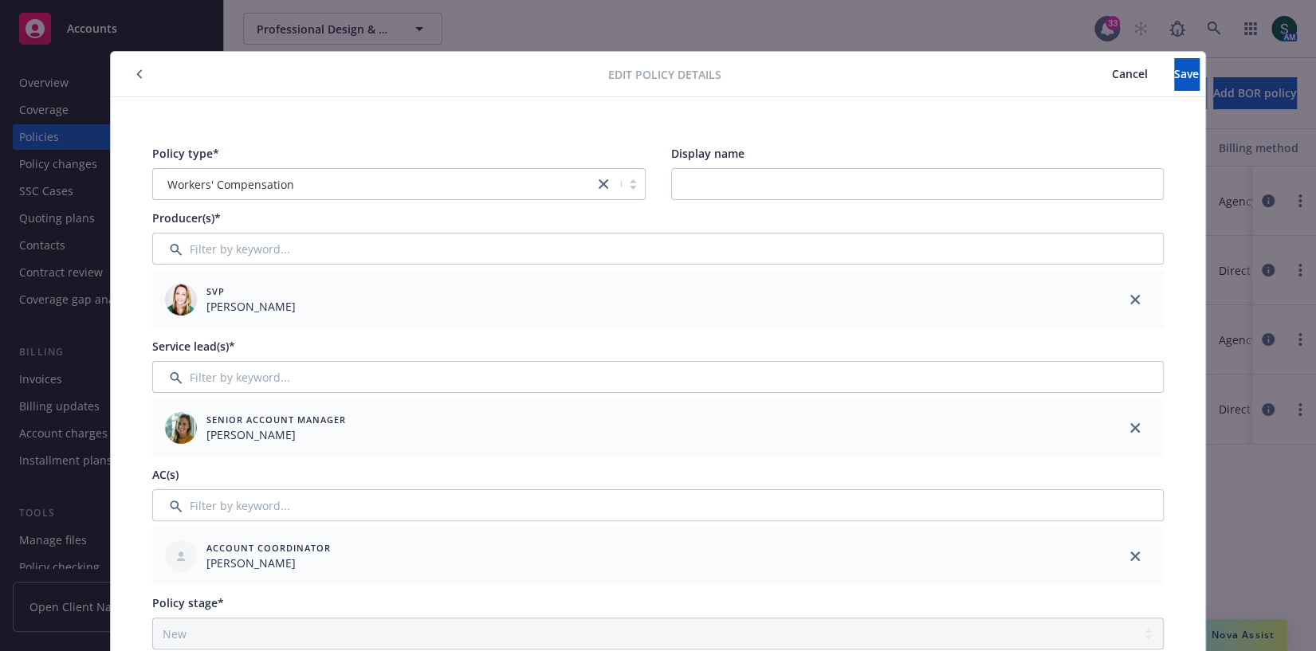
click at [140, 70] on icon "button" at bounding box center [139, 74] width 5 height 9
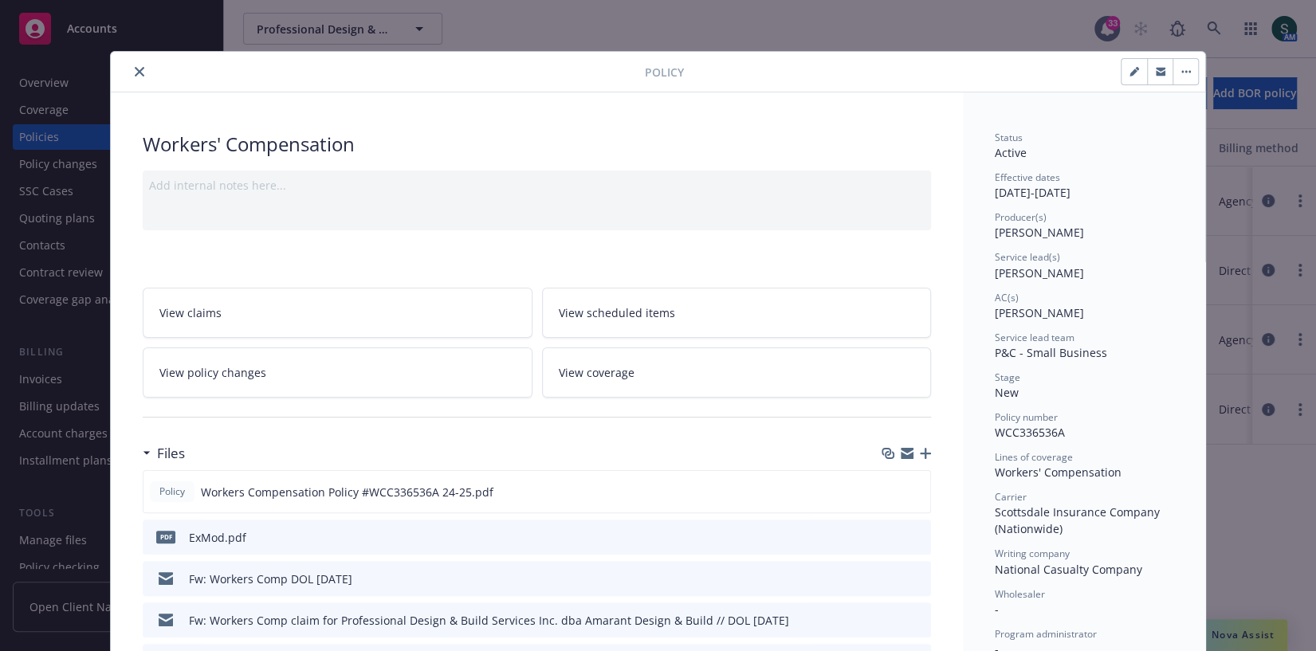
click at [1175, 74] on button "button" at bounding box center [1186, 72] width 26 height 26
click at [1009, 81] on div "Manage lines of coverage Renew with incumbent End policy Set prior policies Set…" at bounding box center [941, 71] width 515 height 27
click at [1130, 74] on icon "button" at bounding box center [1135, 72] width 10 height 10
select select "NEW"
select select "12"
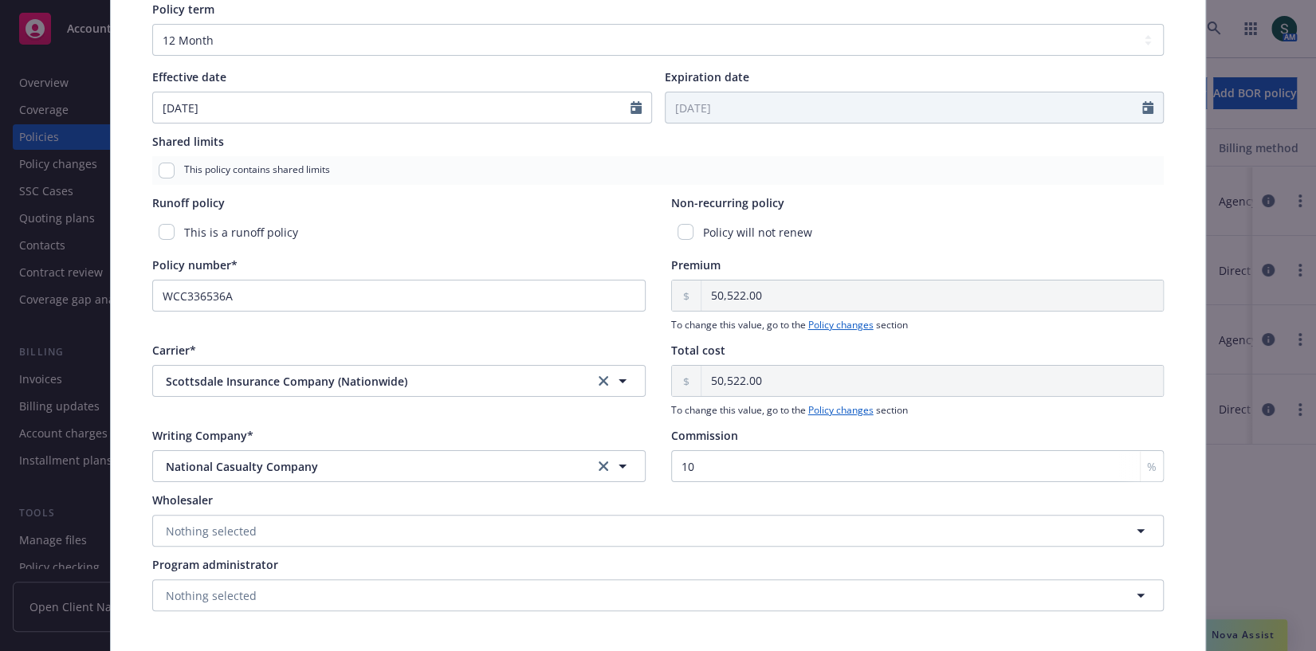
scroll to position [702, 0]
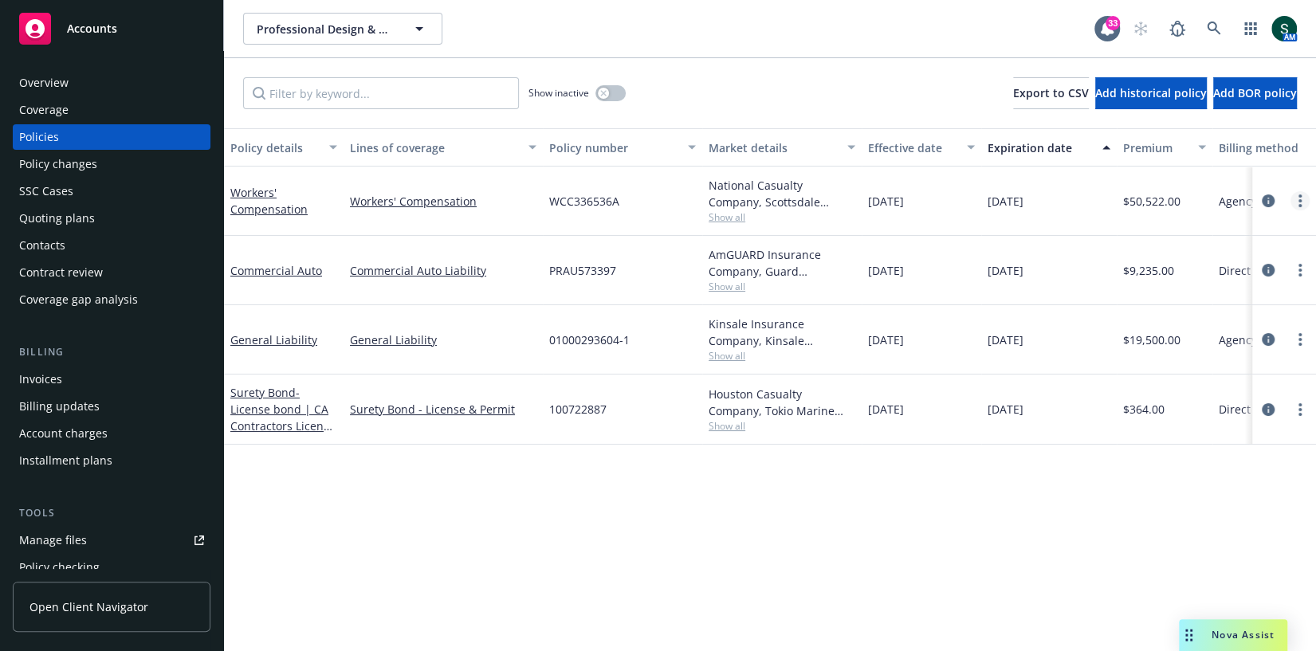
click at [1297, 196] on link "more" at bounding box center [1300, 200] width 19 height 19
click at [944, 477] on div "Policy details Lines of coverage Policy number Market details Effective date Ex…" at bounding box center [770, 390] width 1092 height 524
click at [407, 196] on link "Workers' Compensation" at bounding box center [443, 201] width 187 height 17
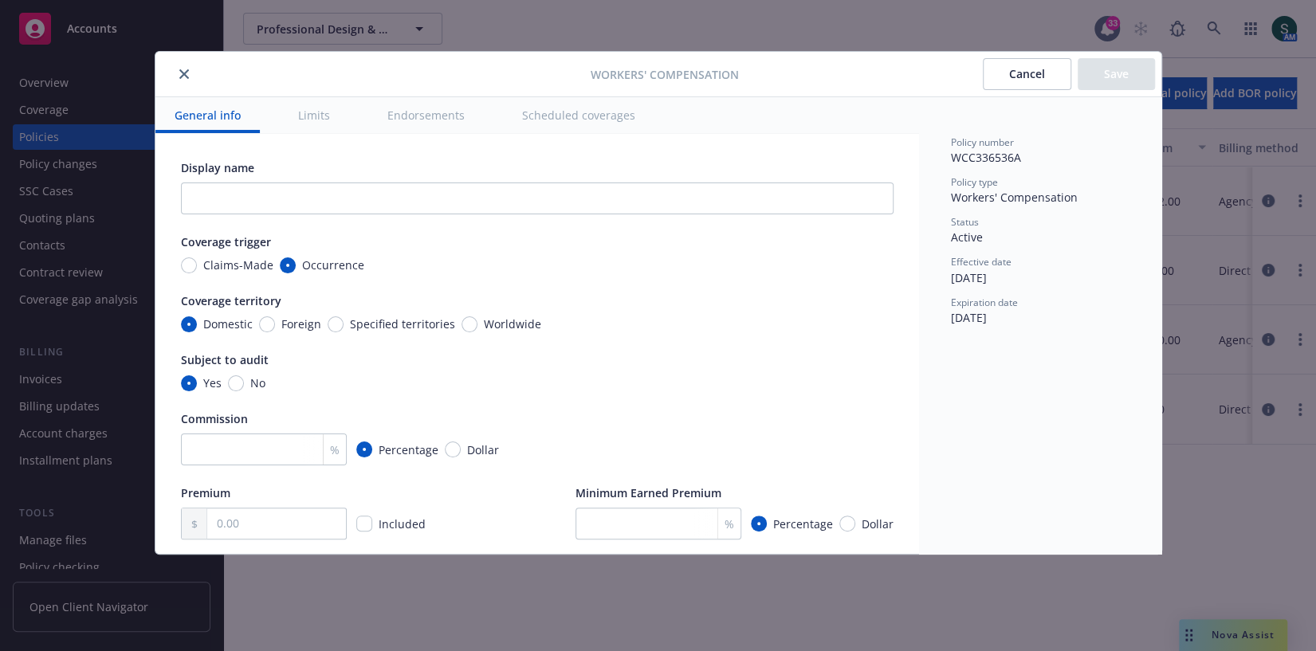
click at [312, 126] on button "Limits" at bounding box center [314, 115] width 70 height 36
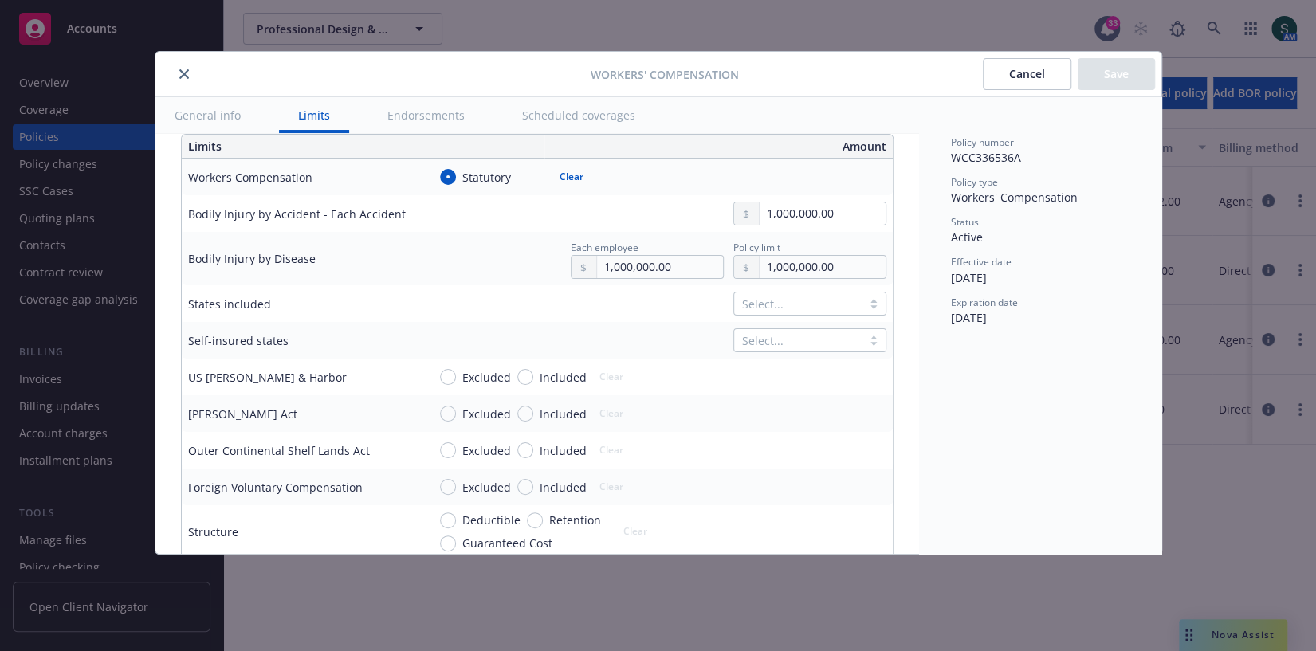
click at [394, 115] on button "Endorsements" at bounding box center [426, 115] width 116 height 36
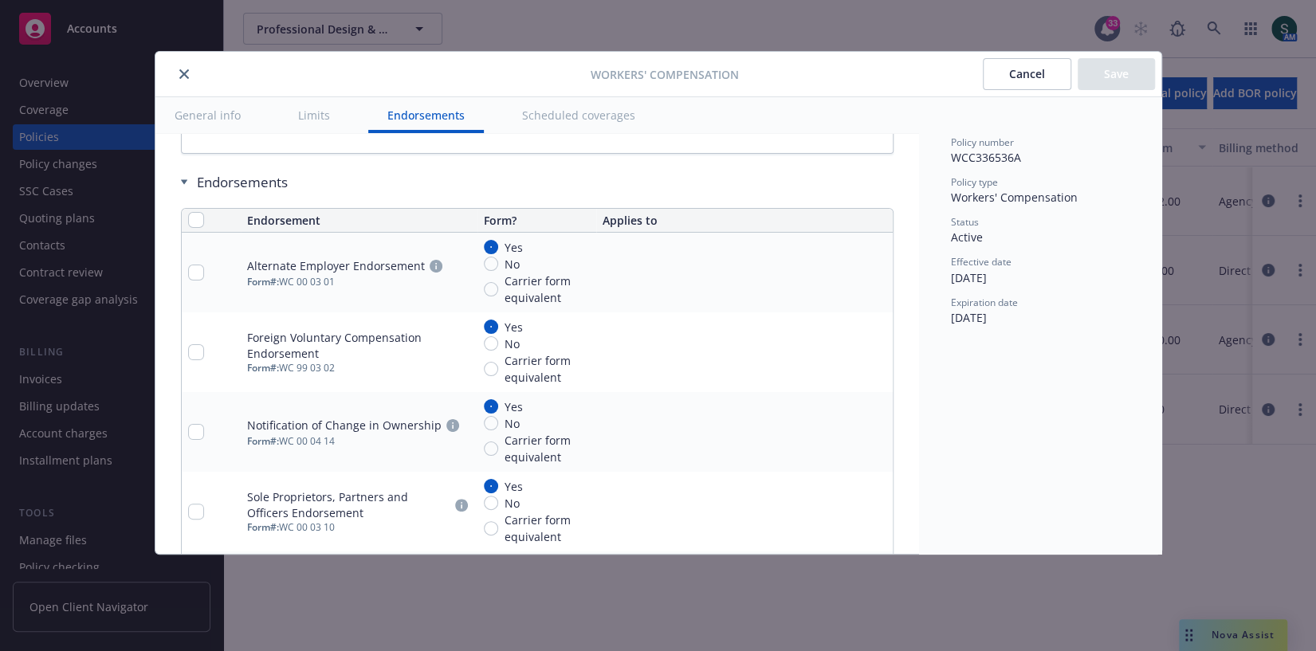
scroll to position [1595, 0]
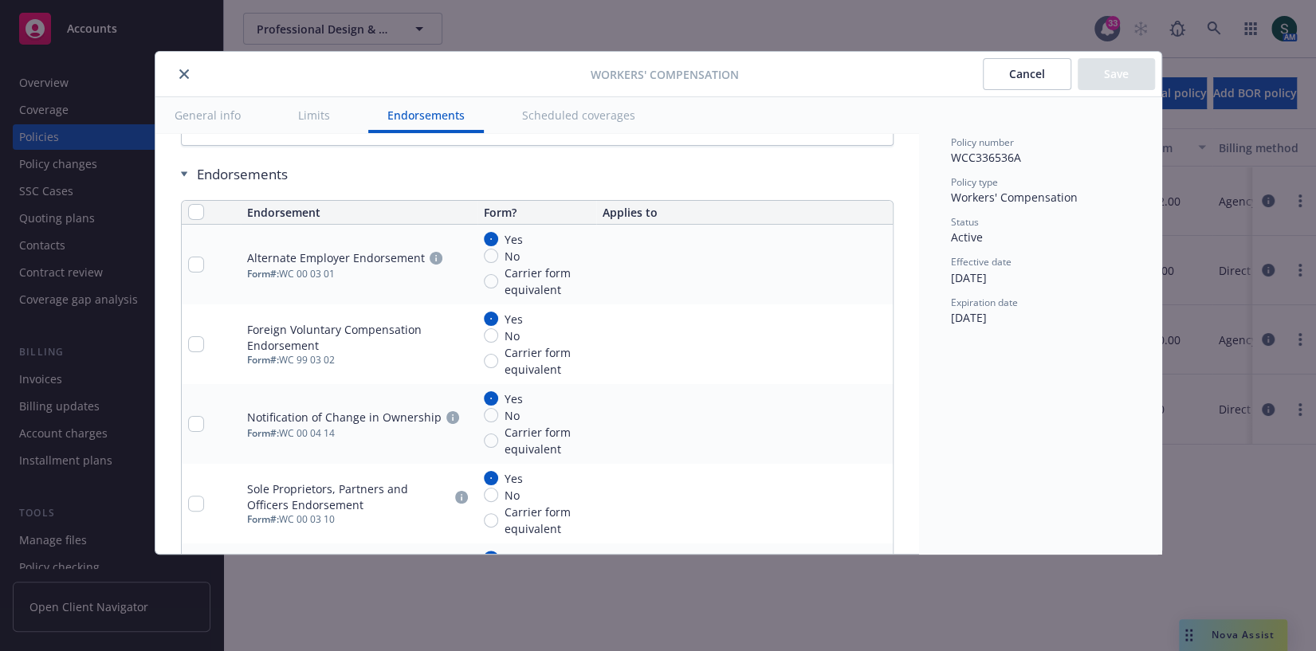
click at [183, 77] on icon "close" at bounding box center [184, 74] width 10 height 10
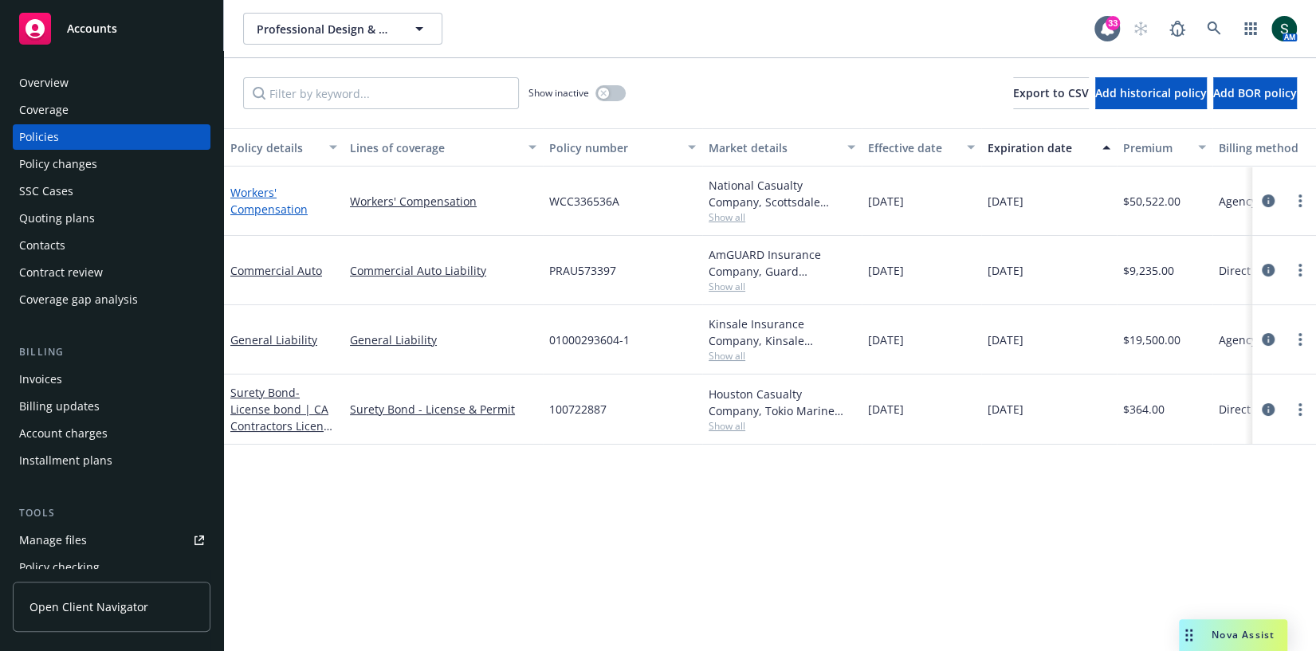
click at [249, 203] on link "Workers' Compensation" at bounding box center [268, 201] width 77 height 32
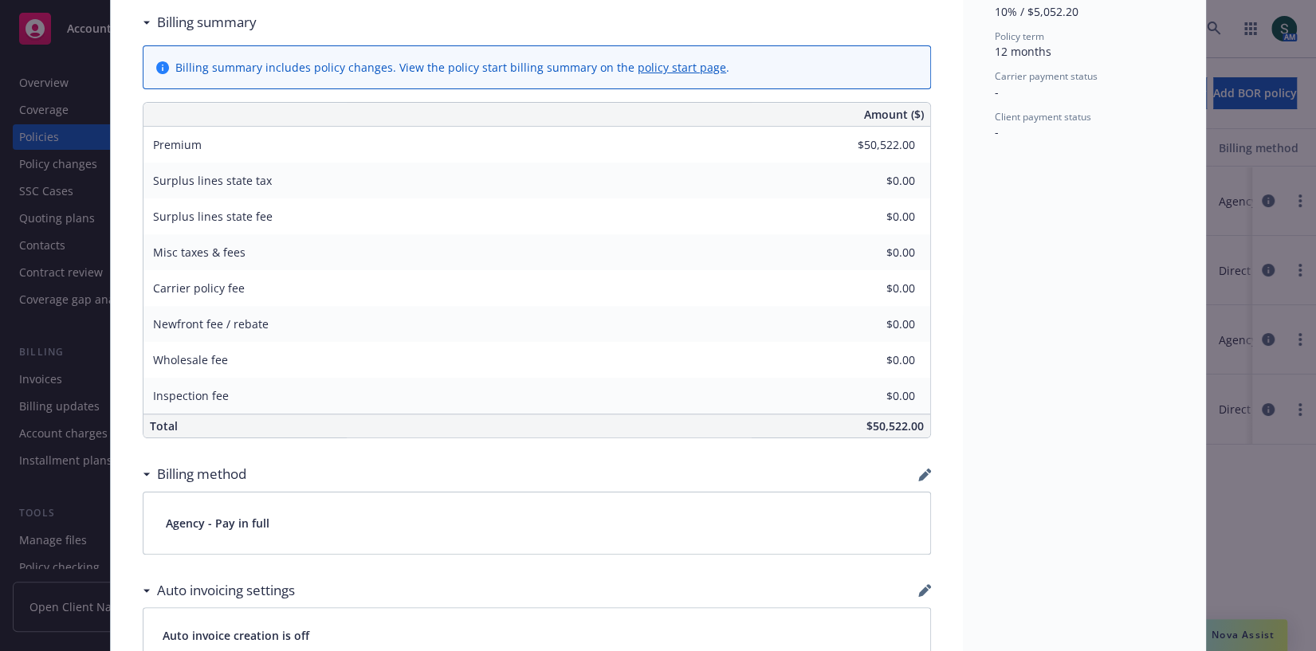
scroll to position [777, 0]
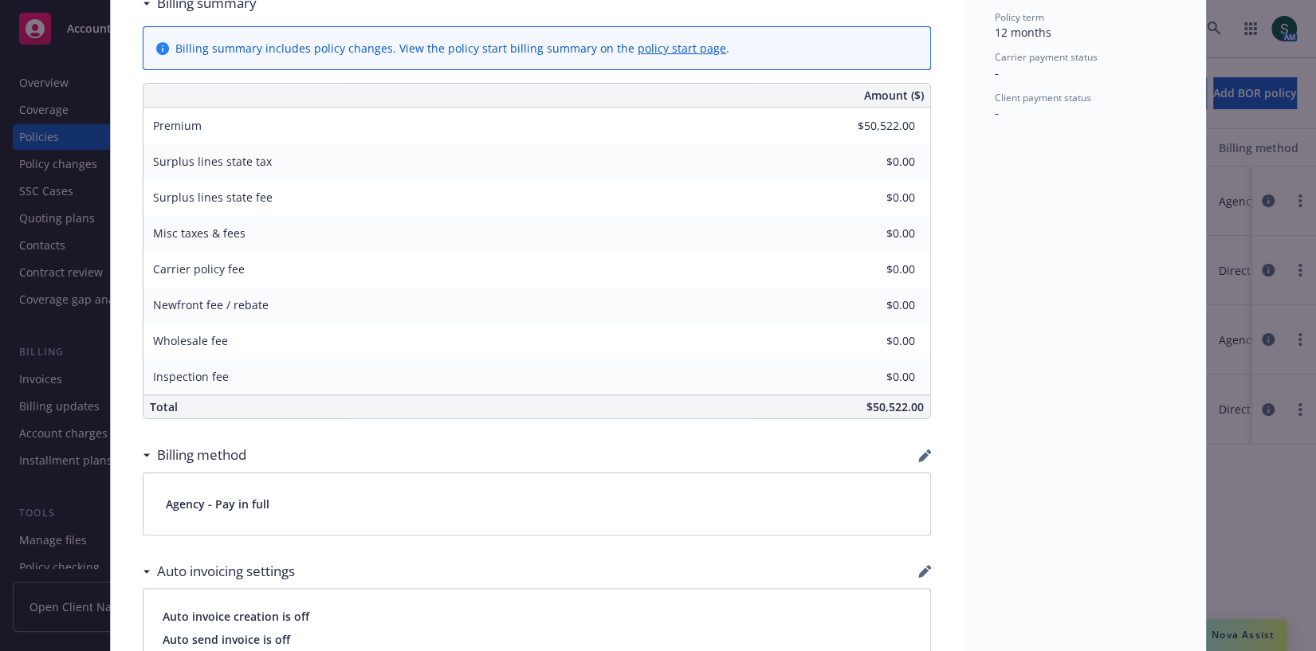
click at [915, 454] on div "Billing method" at bounding box center [537, 455] width 789 height 33
click at [926, 452] on icon "button" at bounding box center [923, 457] width 10 height 10
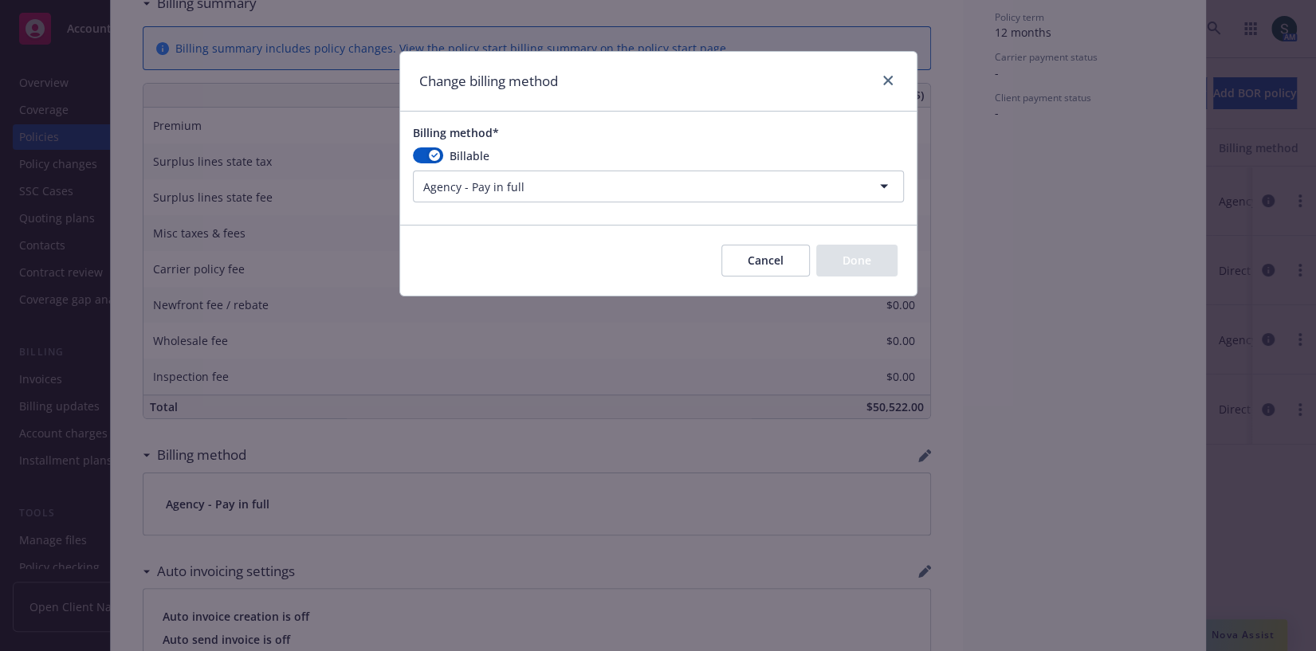
click at [614, 179] on html "Accounts Overview Coverage Policies Policy changes SSC Cases Quoting plans Cont…" at bounding box center [658, 325] width 1316 height 651
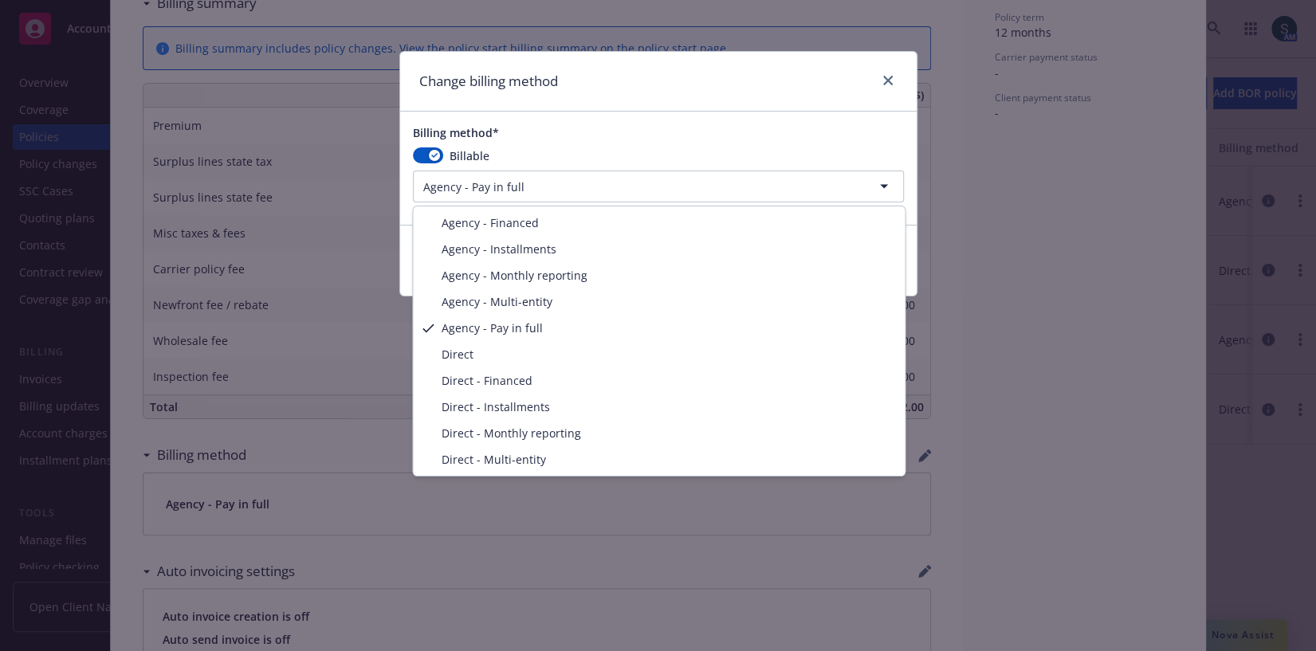
select select "DIRECT_INSTALLMENTS"
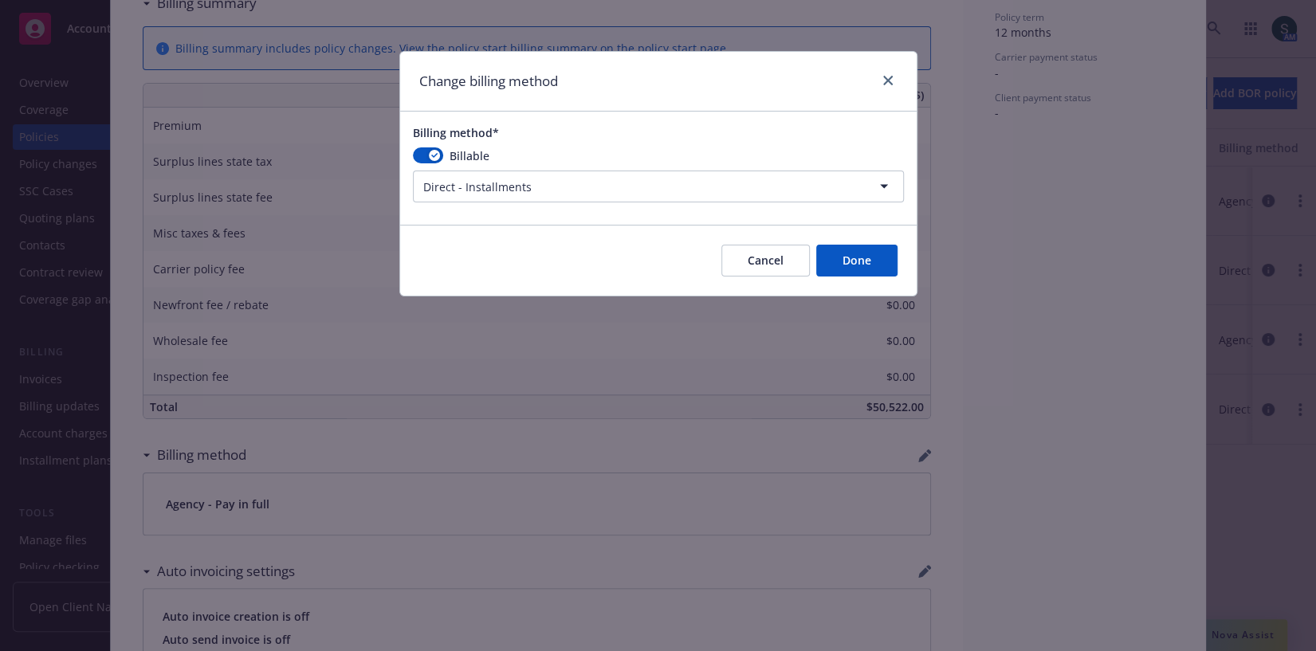
click at [867, 257] on button "Done" at bounding box center [856, 261] width 81 height 32
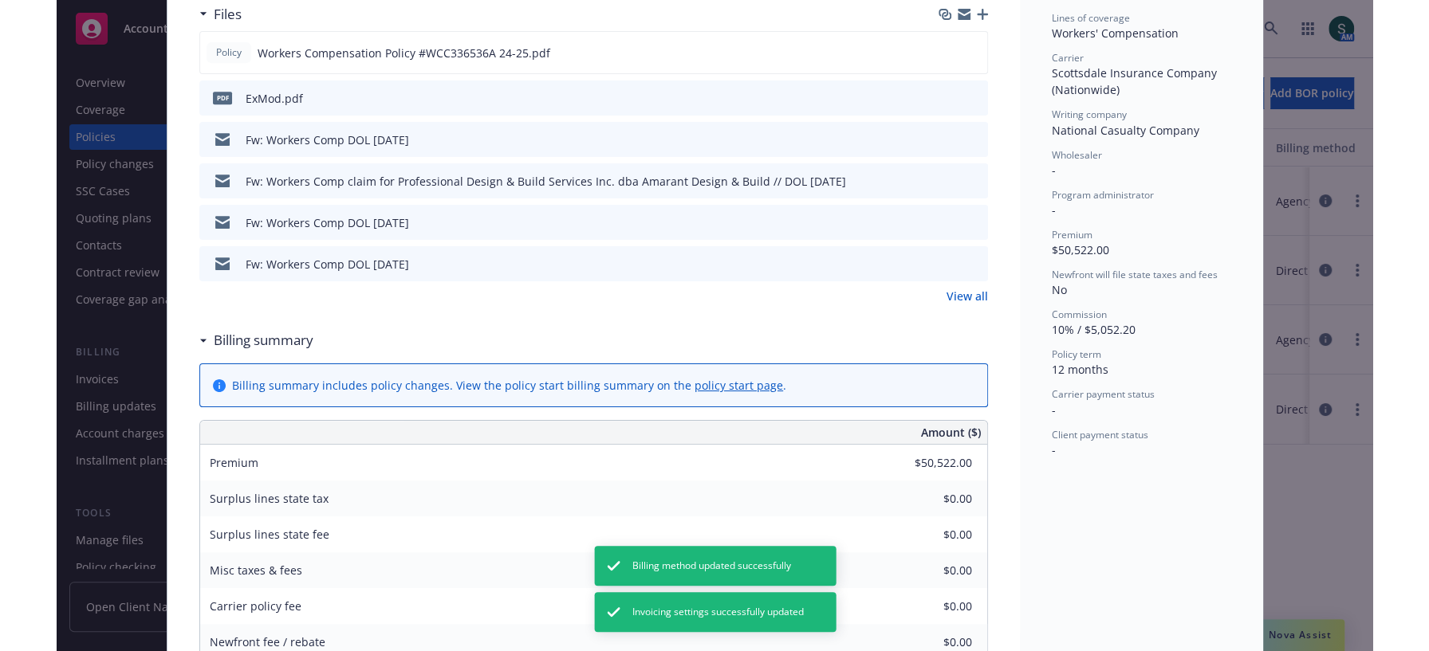
scroll to position [0, 0]
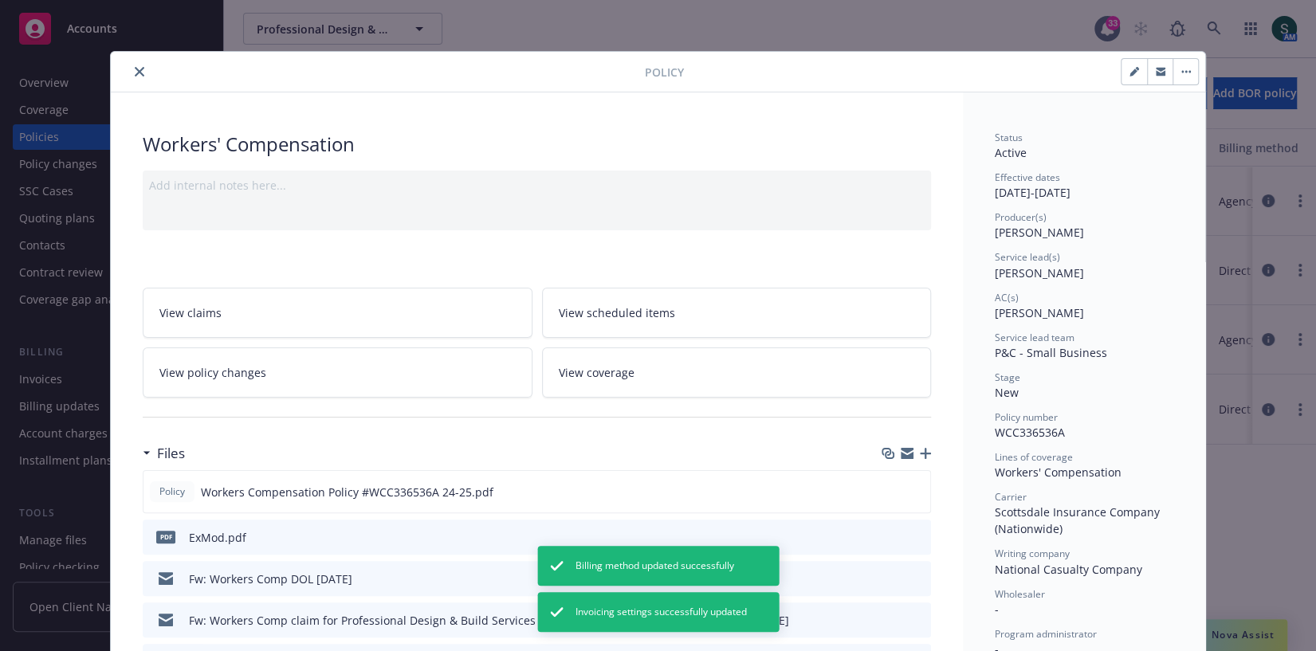
click at [139, 77] on button "close" at bounding box center [139, 71] width 19 height 19
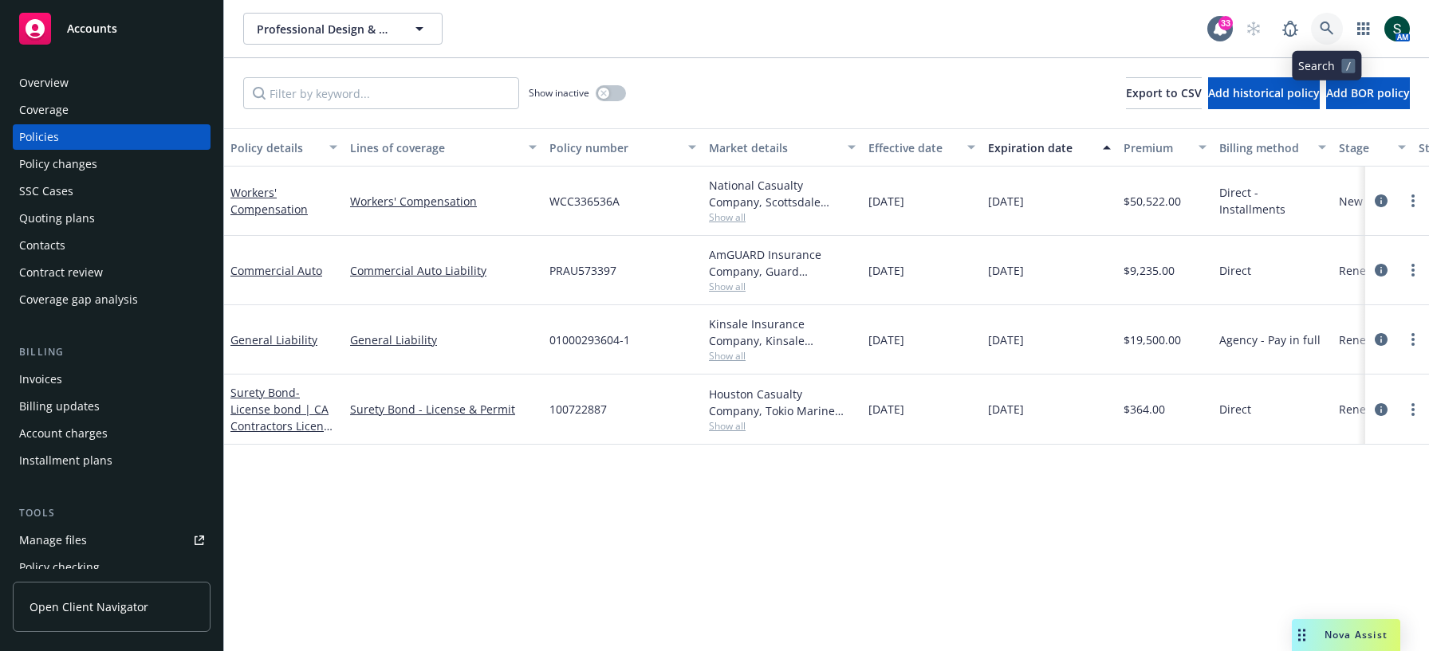
click at [1315, 31] on link at bounding box center [1327, 29] width 32 height 32
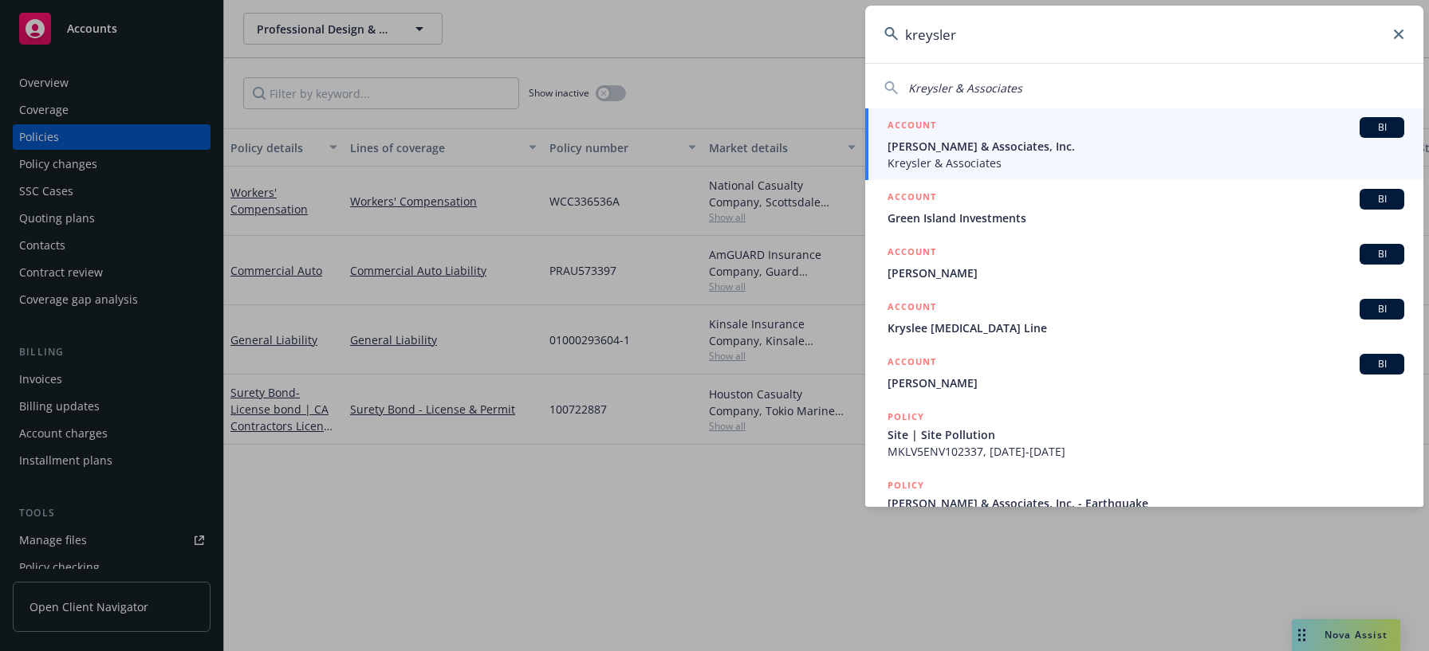
type input "kreysler"
click at [957, 162] on span "Kreysler & Associates" at bounding box center [1145, 163] width 517 height 17
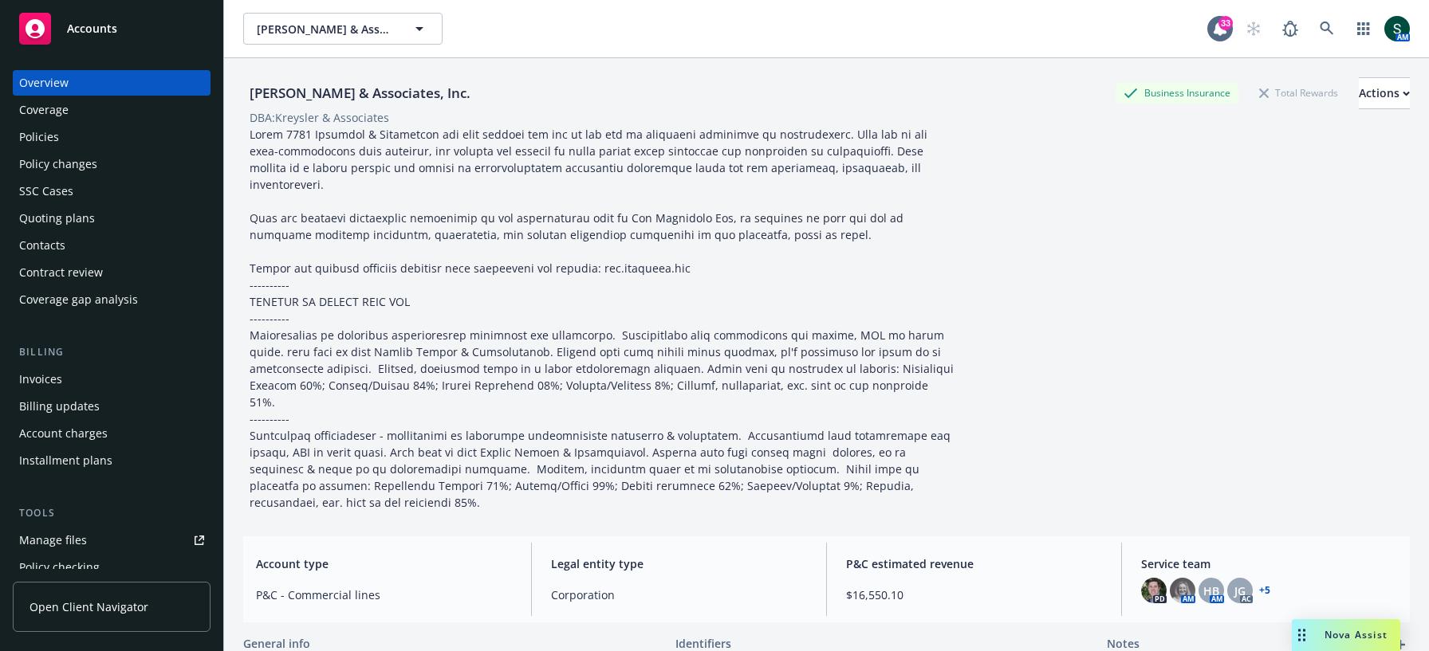
click at [44, 136] on div "Policies" at bounding box center [39, 137] width 40 height 26
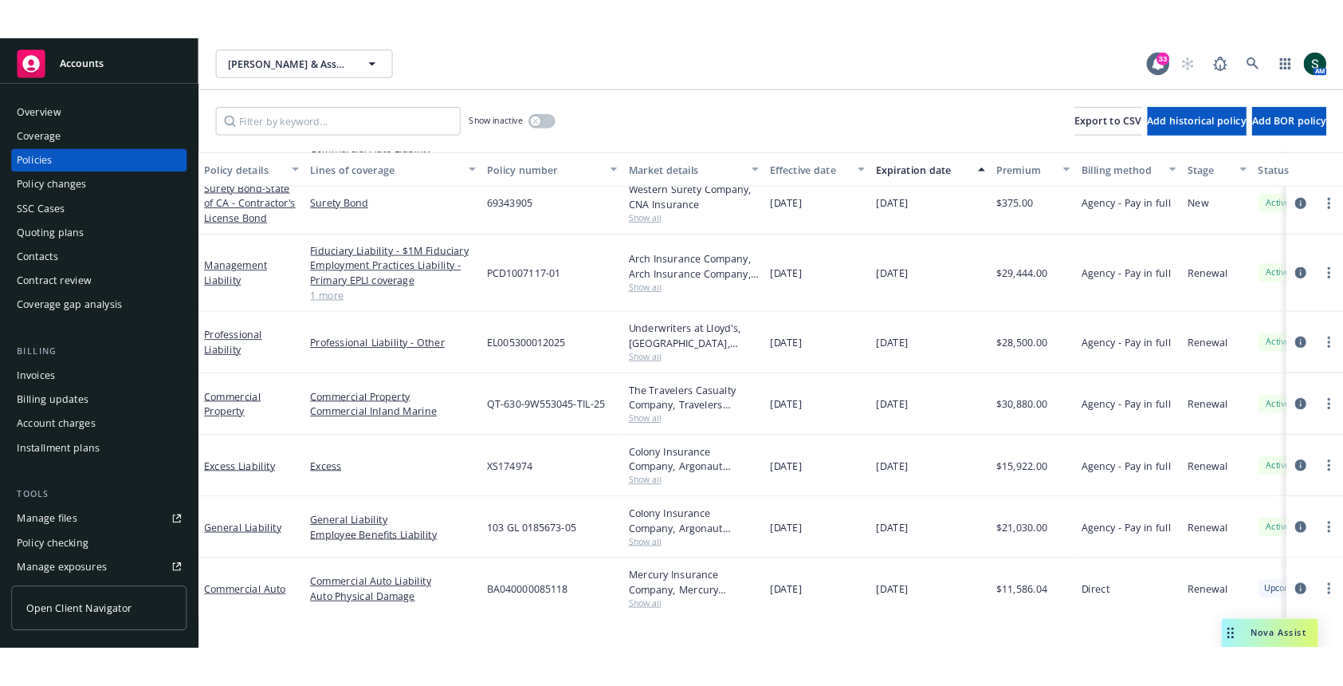
scroll to position [56, 0]
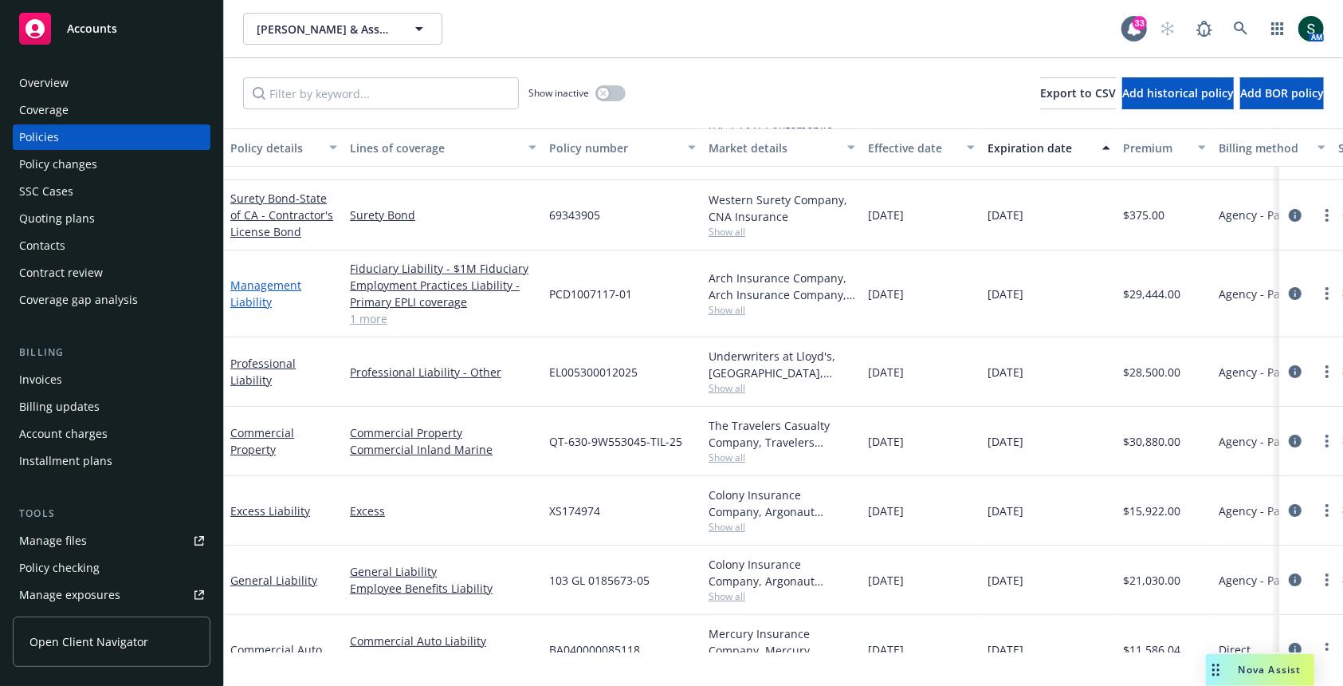
click at [248, 285] on link "Management Liability" at bounding box center [265, 293] width 71 height 32
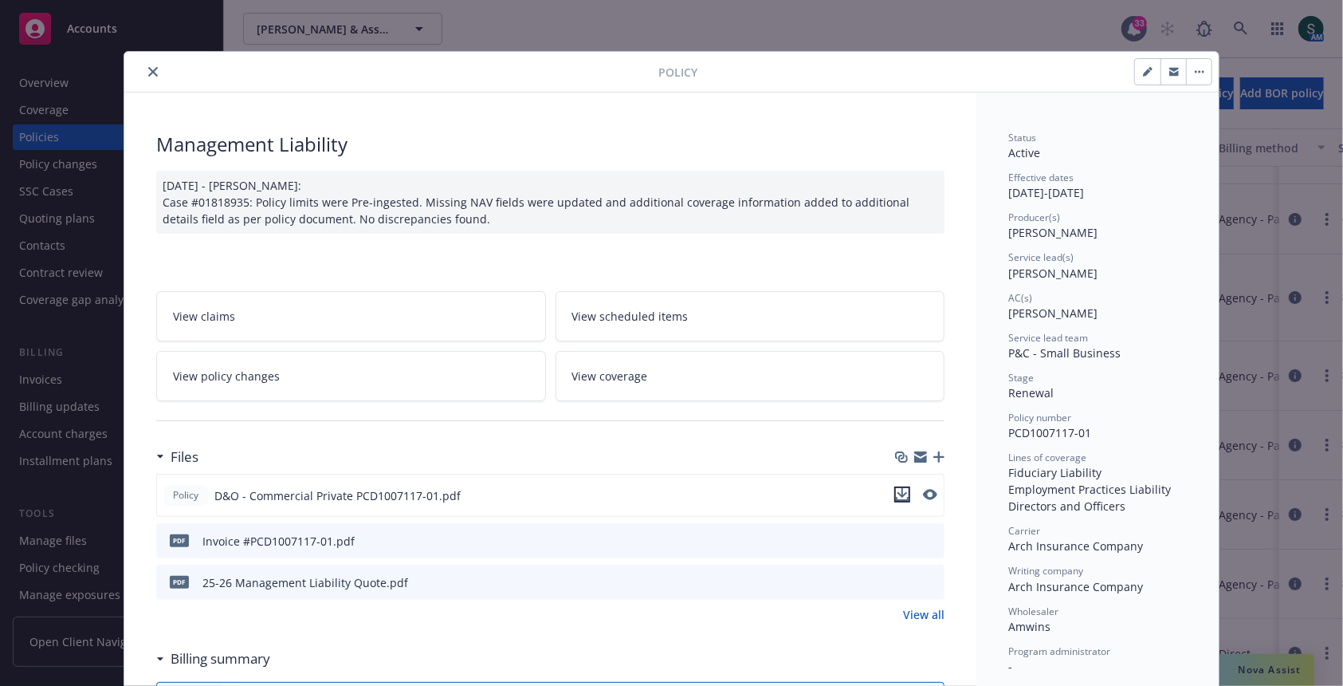
click at [902, 489] on icon "download file" at bounding box center [902, 494] width 13 height 13
click at [150, 70] on icon "close" at bounding box center [153, 72] width 10 height 10
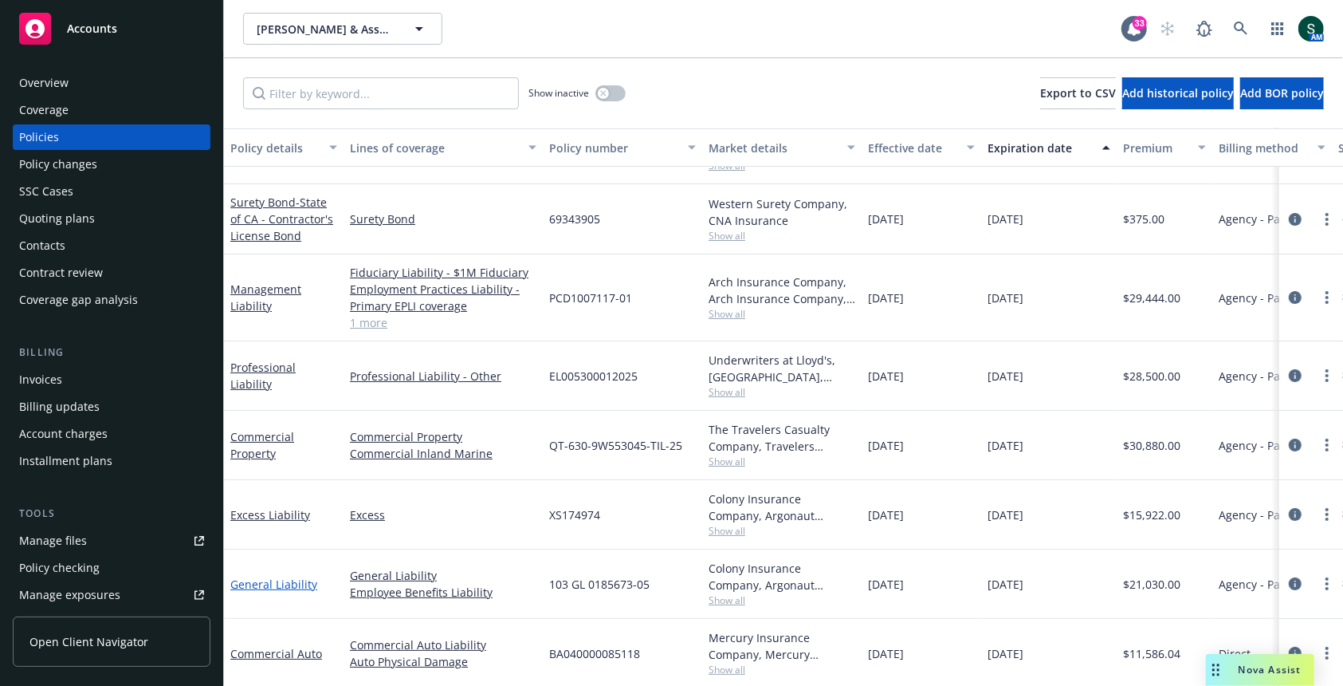
click at [293, 585] on link "General Liability" at bounding box center [273, 583] width 87 height 15
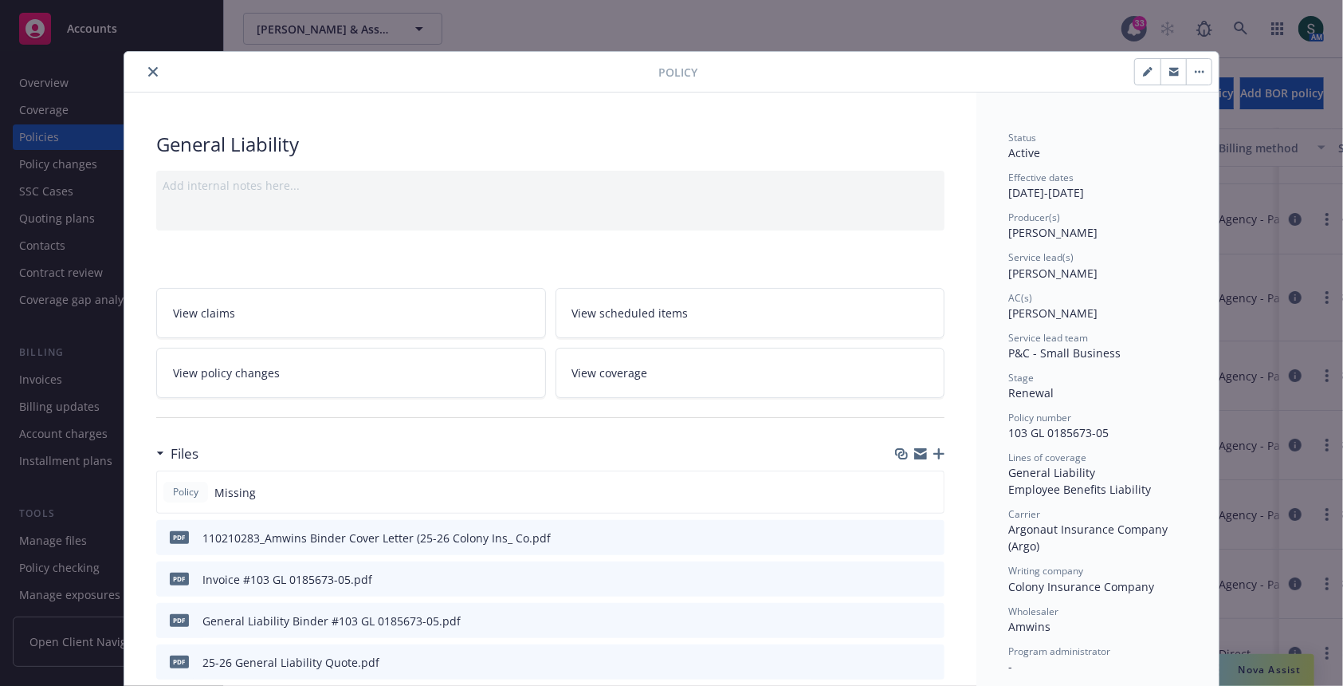
click at [902, 530] on icon "download file" at bounding box center [903, 536] width 13 height 13
click at [904, 616] on icon "download file" at bounding box center [904, 618] width 10 height 10
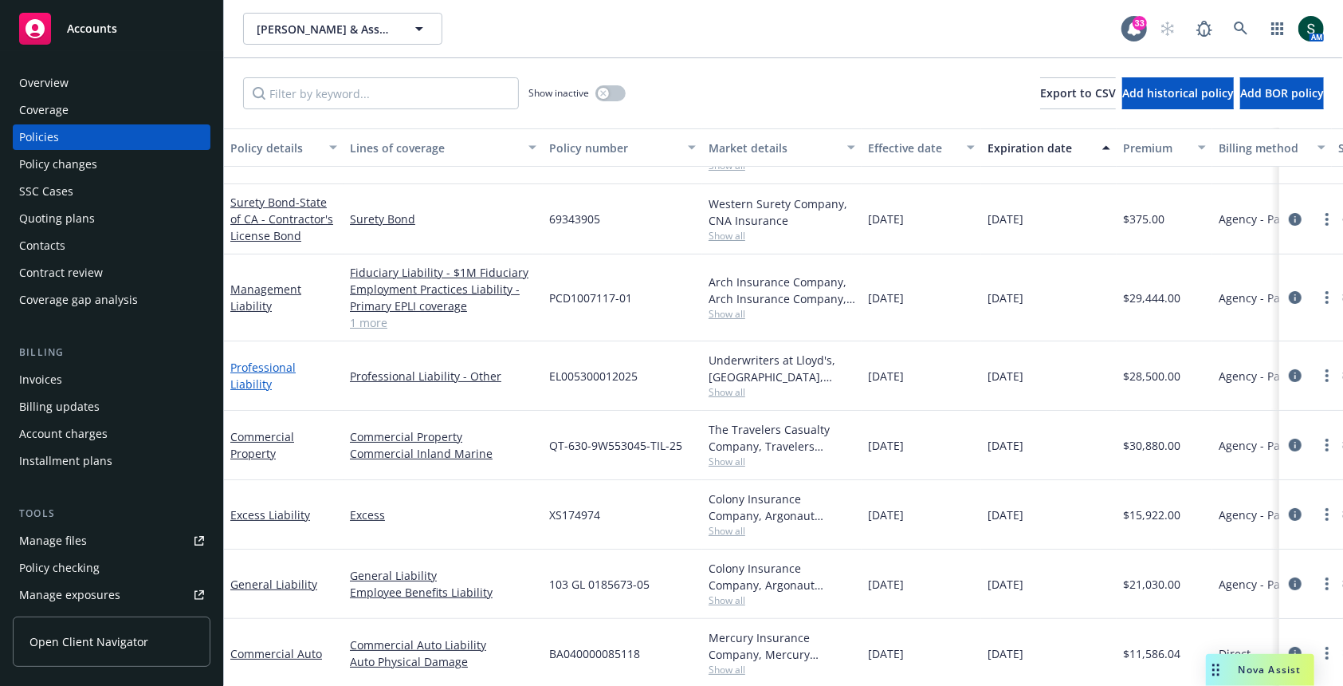
click at [285, 371] on link "Professional Liability" at bounding box center [262, 376] width 65 height 32
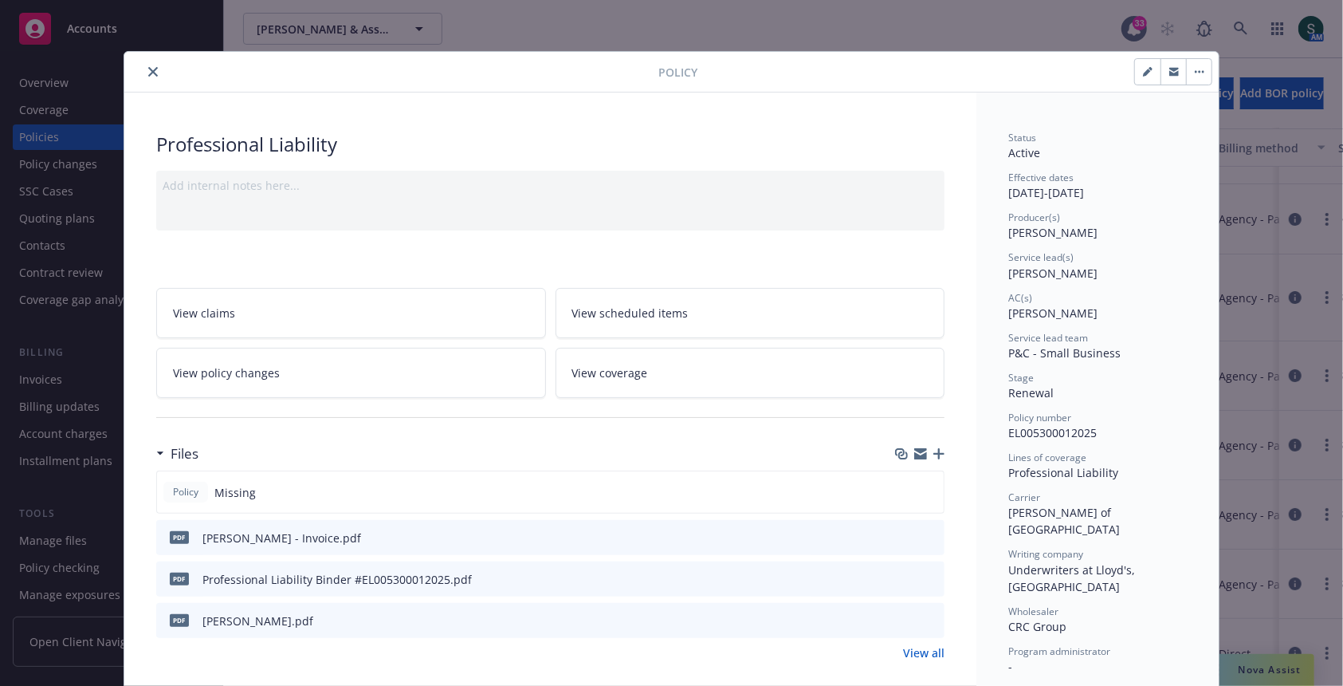
click at [903, 613] on icon "download file" at bounding box center [903, 619] width 13 height 13
